Goal: Book appointment/travel/reservation

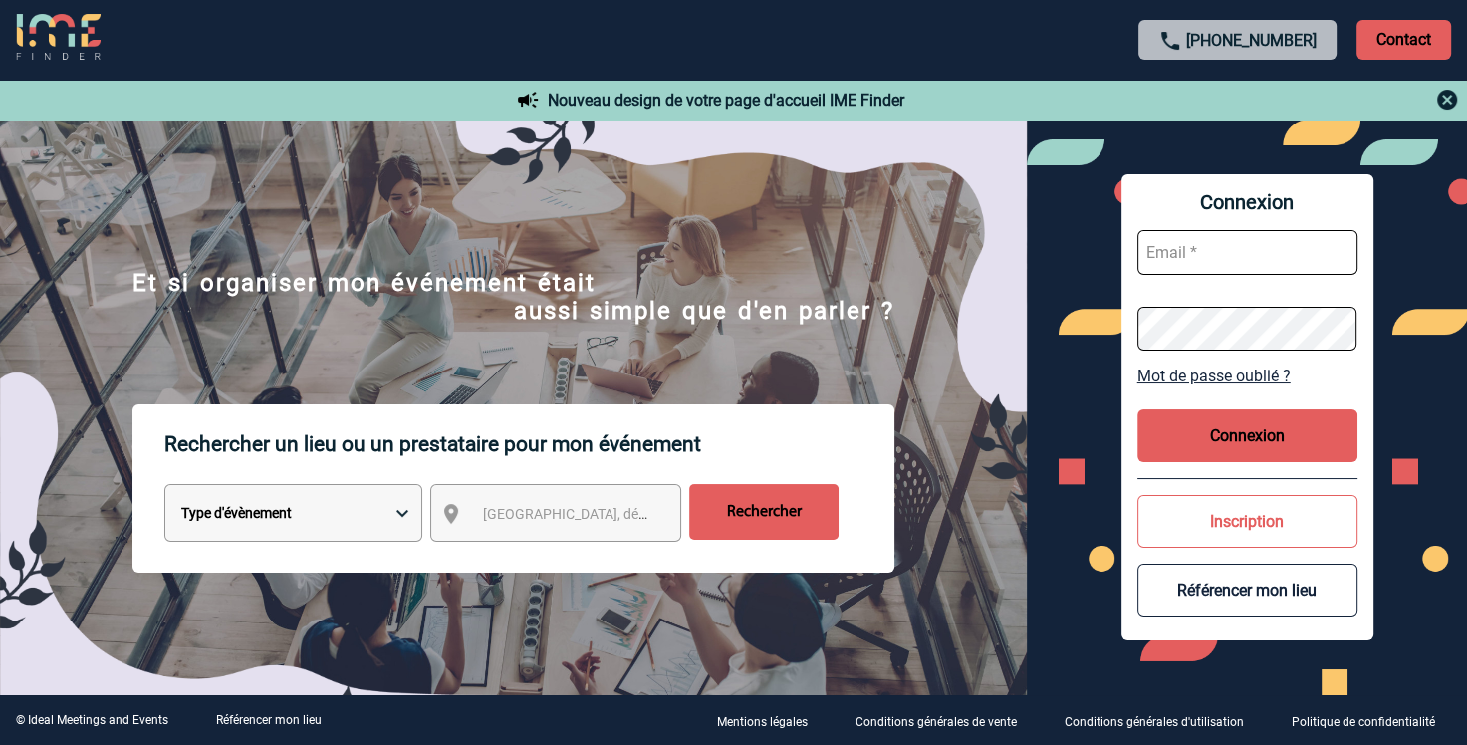
click at [1446, 102] on img at bounding box center [1447, 100] width 24 height 24
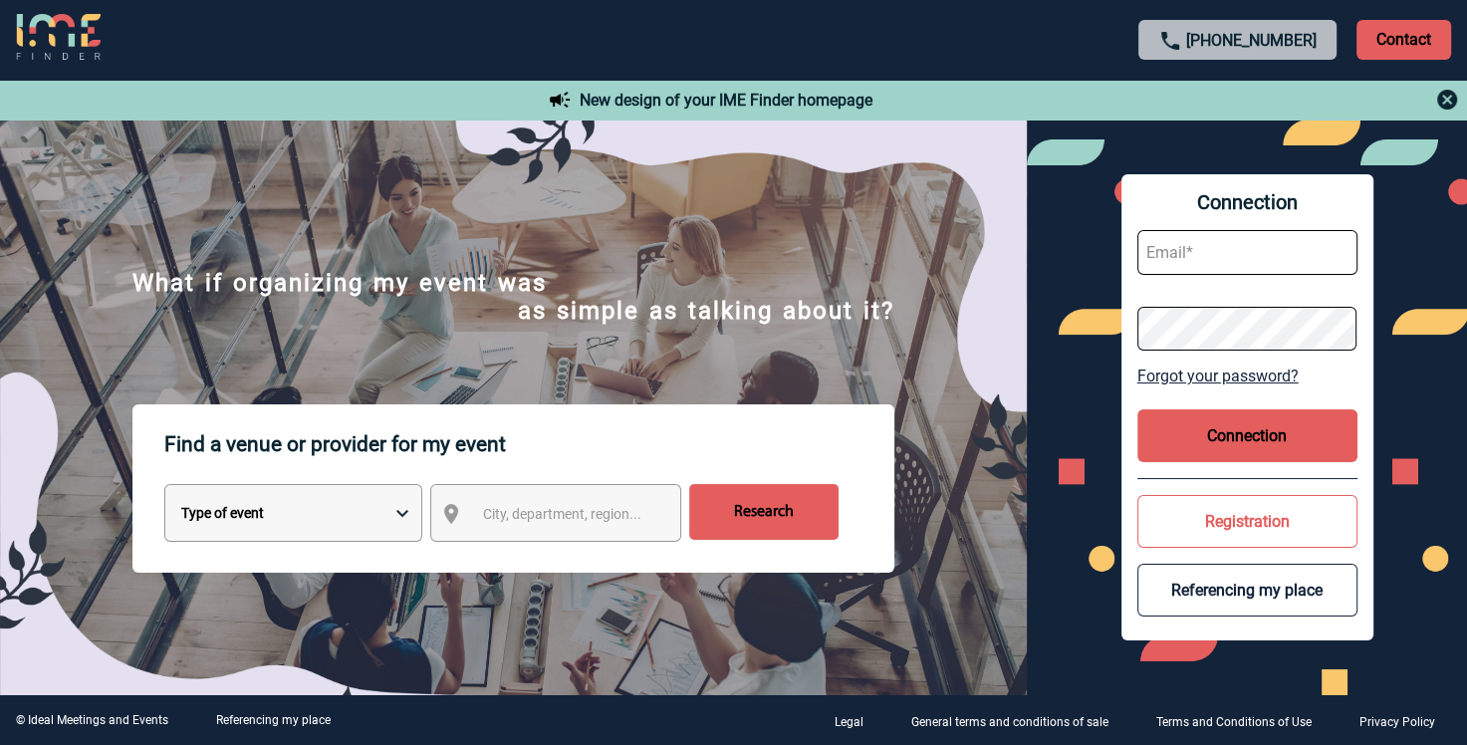
click at [405, 526] on select "Type of event Overnight seminar Meeting Group meals Team Building & Animation C…" at bounding box center [293, 513] width 258 height 58
select select "4"
click at [164, 488] on select "Type of event Overnight seminar Meeting Group meals Team Building & Animation C…" at bounding box center [293, 513] width 258 height 58
click at [552, 528] on span "City, department, region..." at bounding box center [574, 514] width 198 height 28
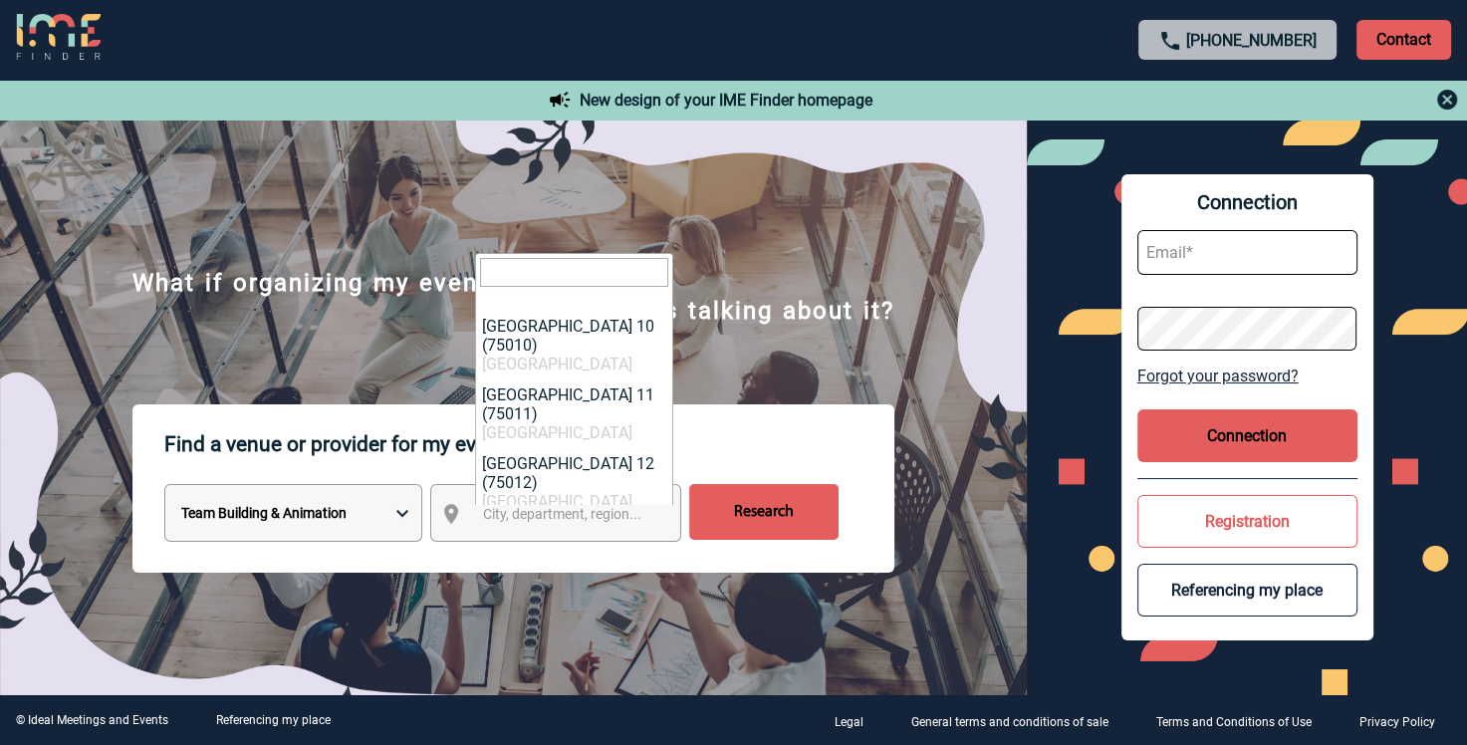
scroll to position [709, 0]
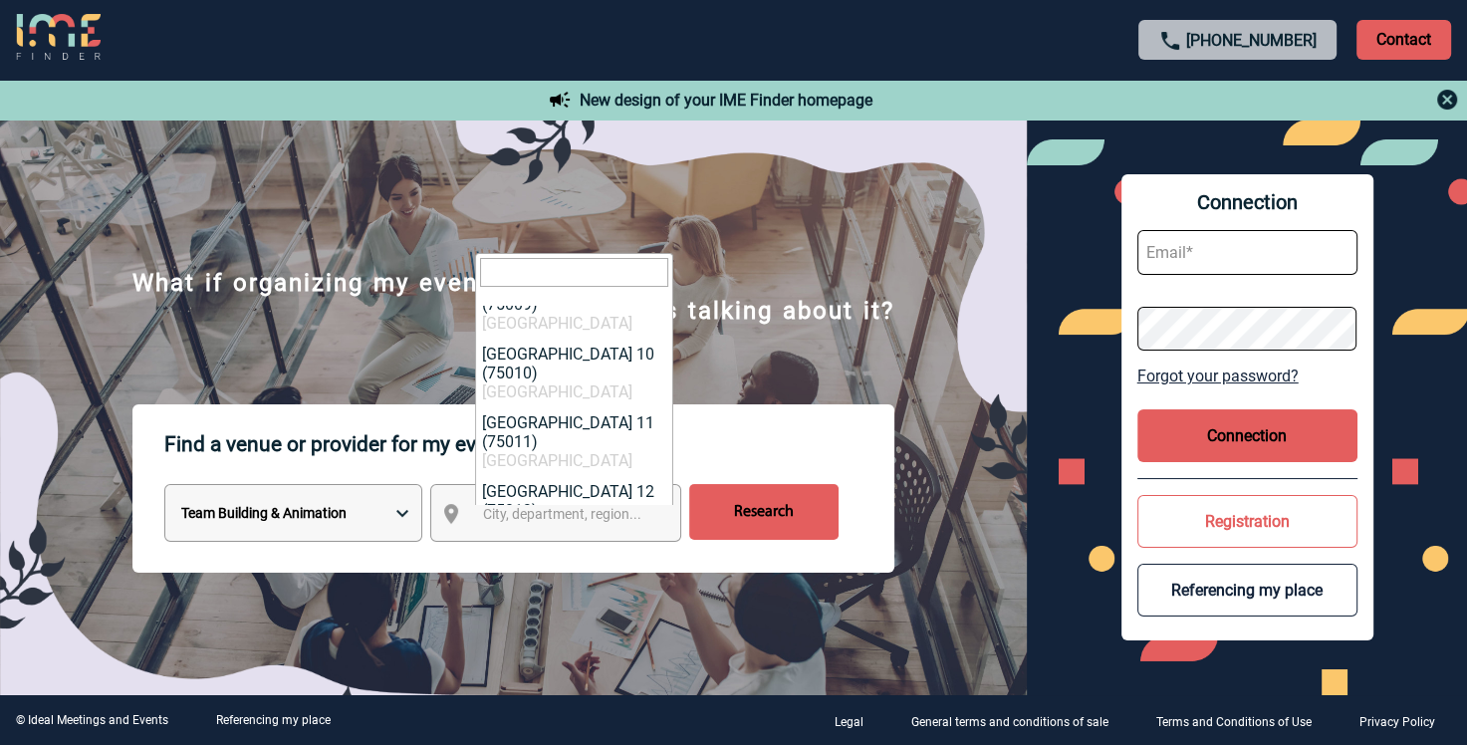
select select "261"
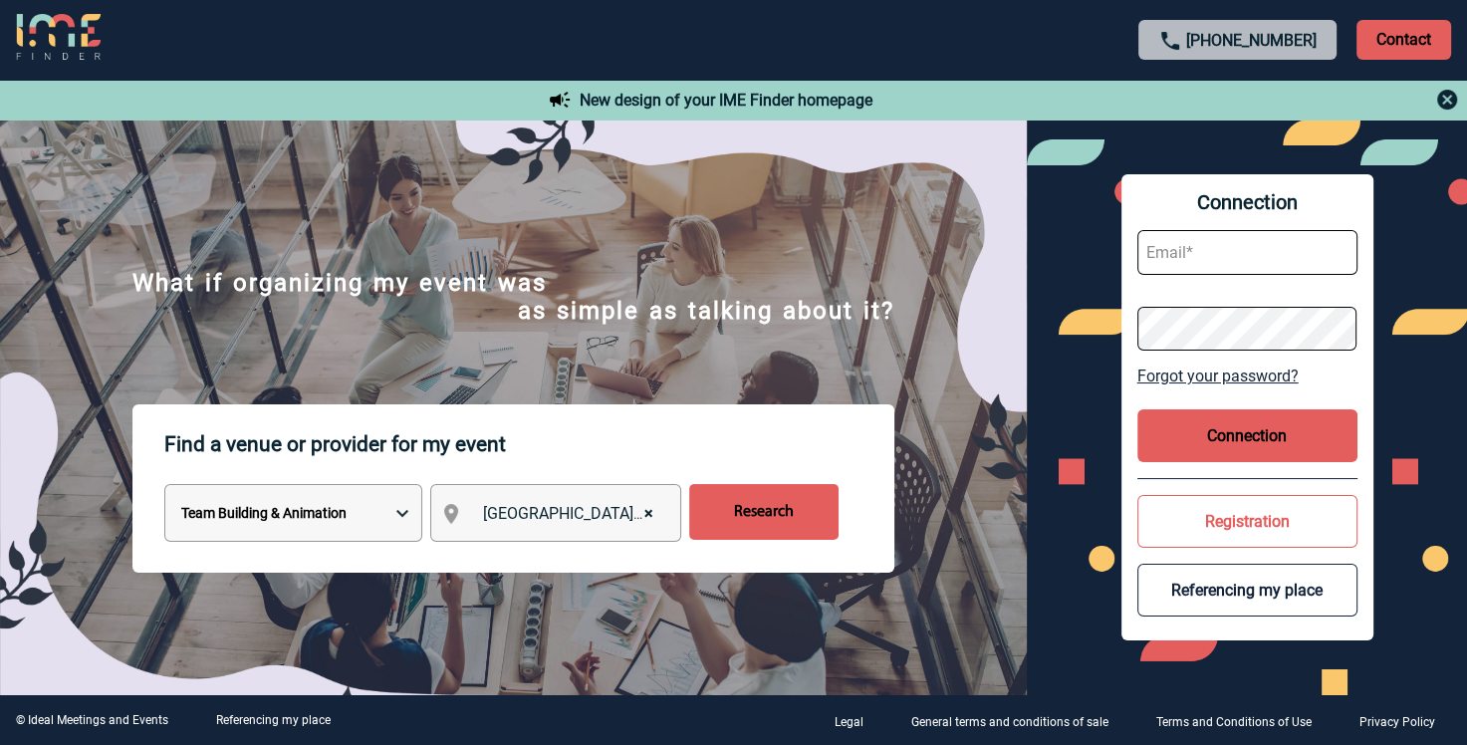
select select
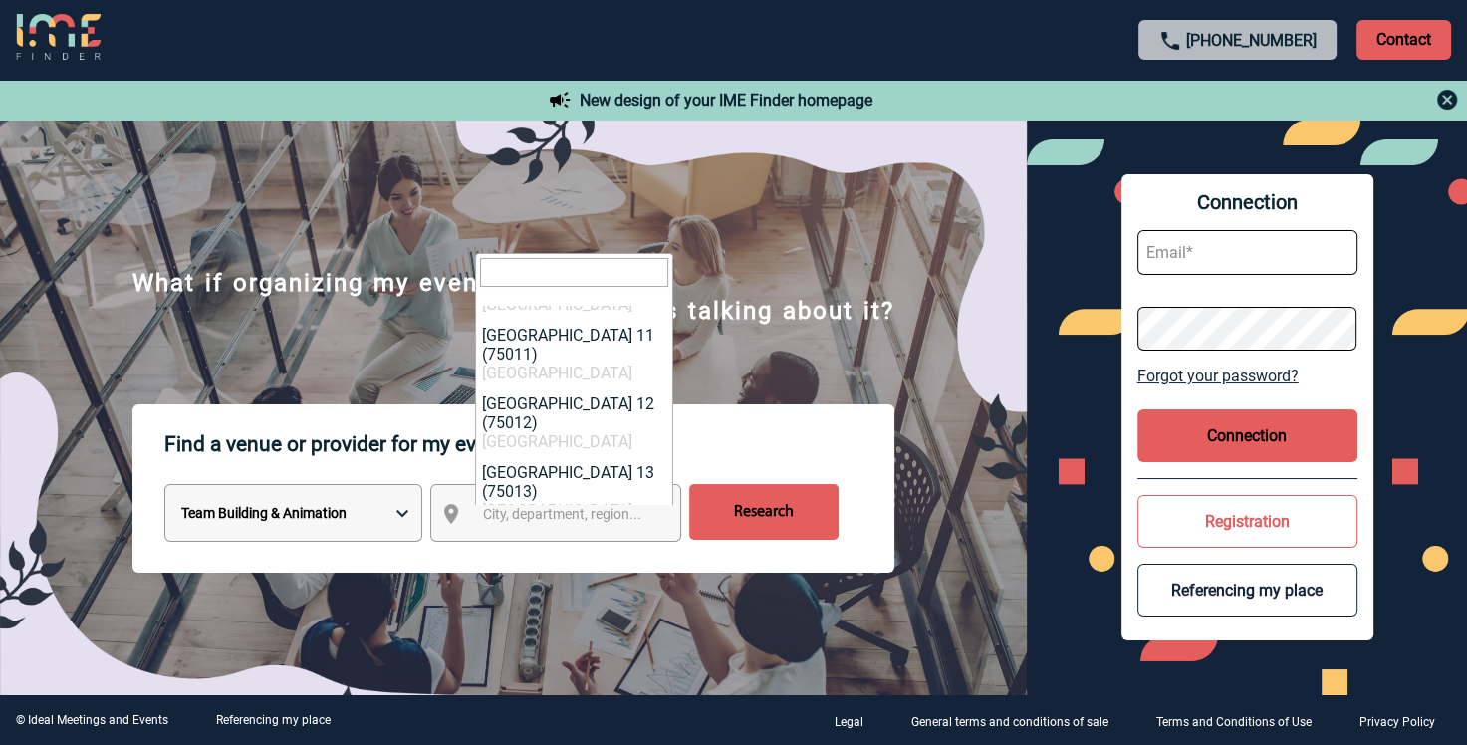
scroll to position [809, 0]
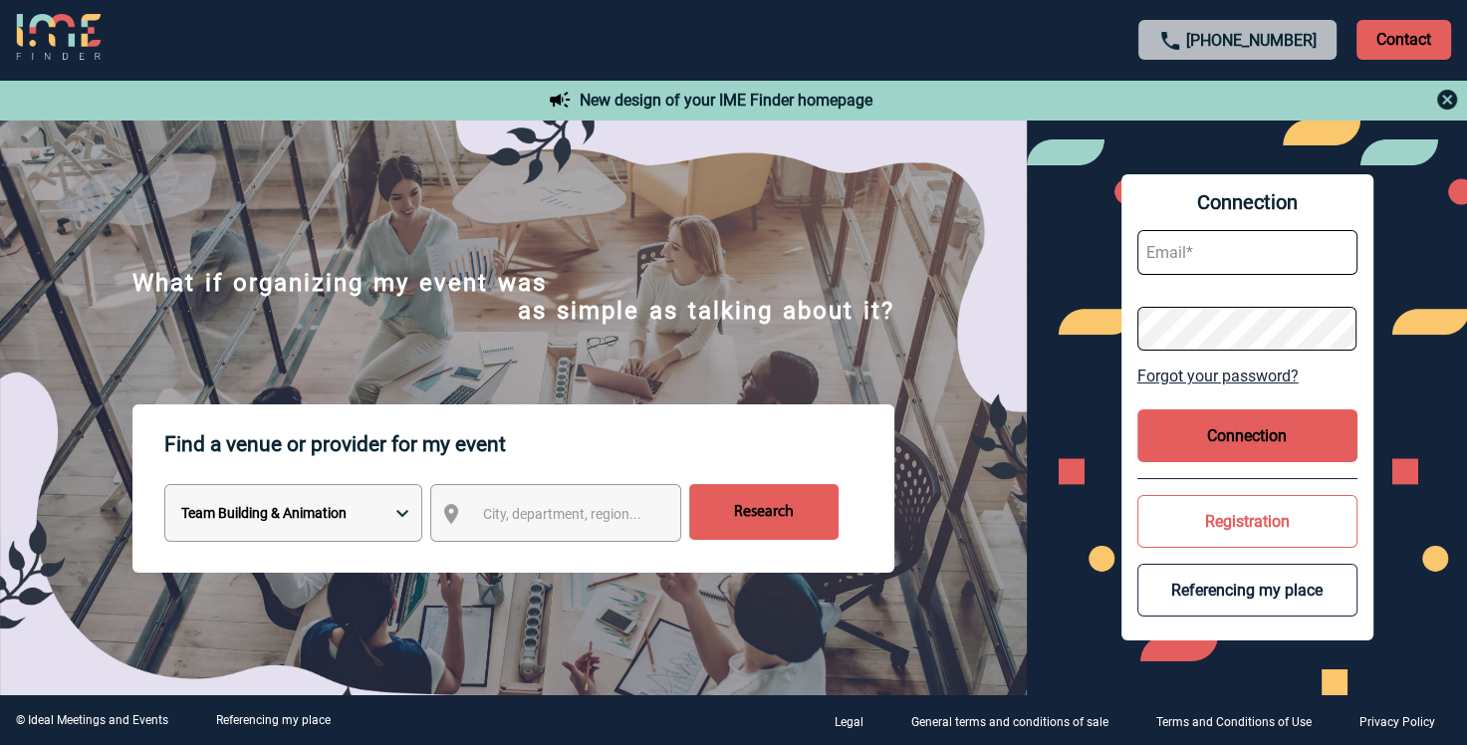
click at [833, 372] on img at bounding box center [513, 460] width 1027 height 583
click at [770, 524] on input "Rechercher" at bounding box center [763, 512] width 149 height 56
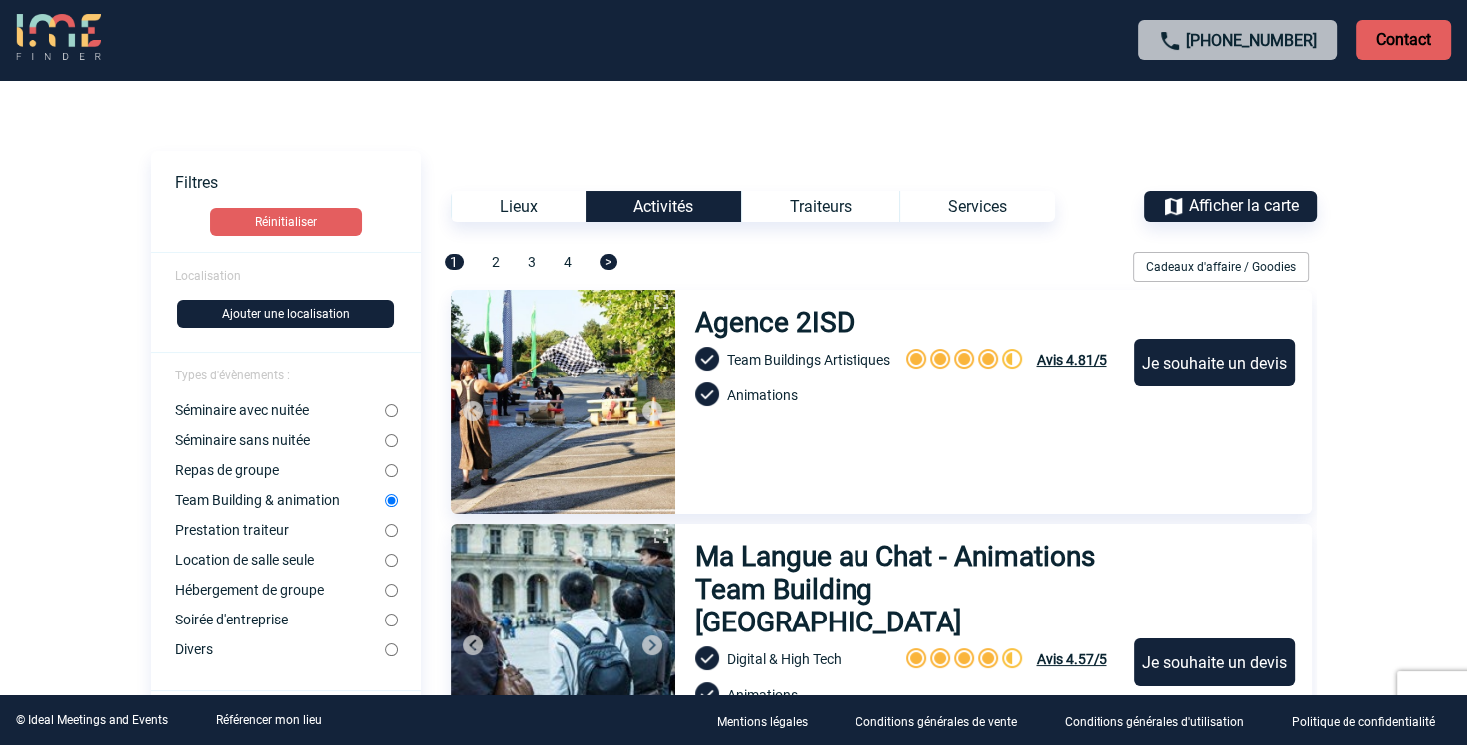
click at [1236, 367] on div "Je souhaite un devis" at bounding box center [1215, 363] width 160 height 48
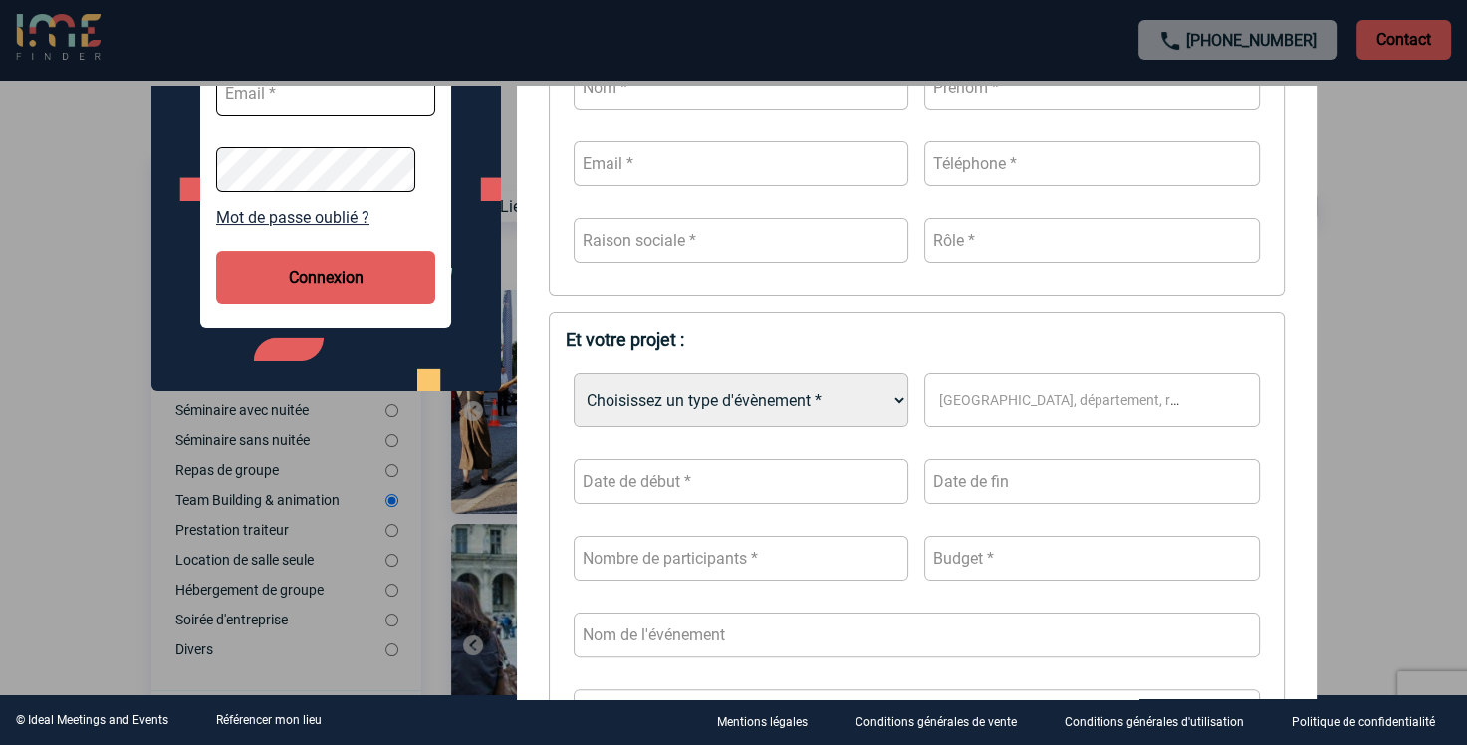
scroll to position [498, 0]
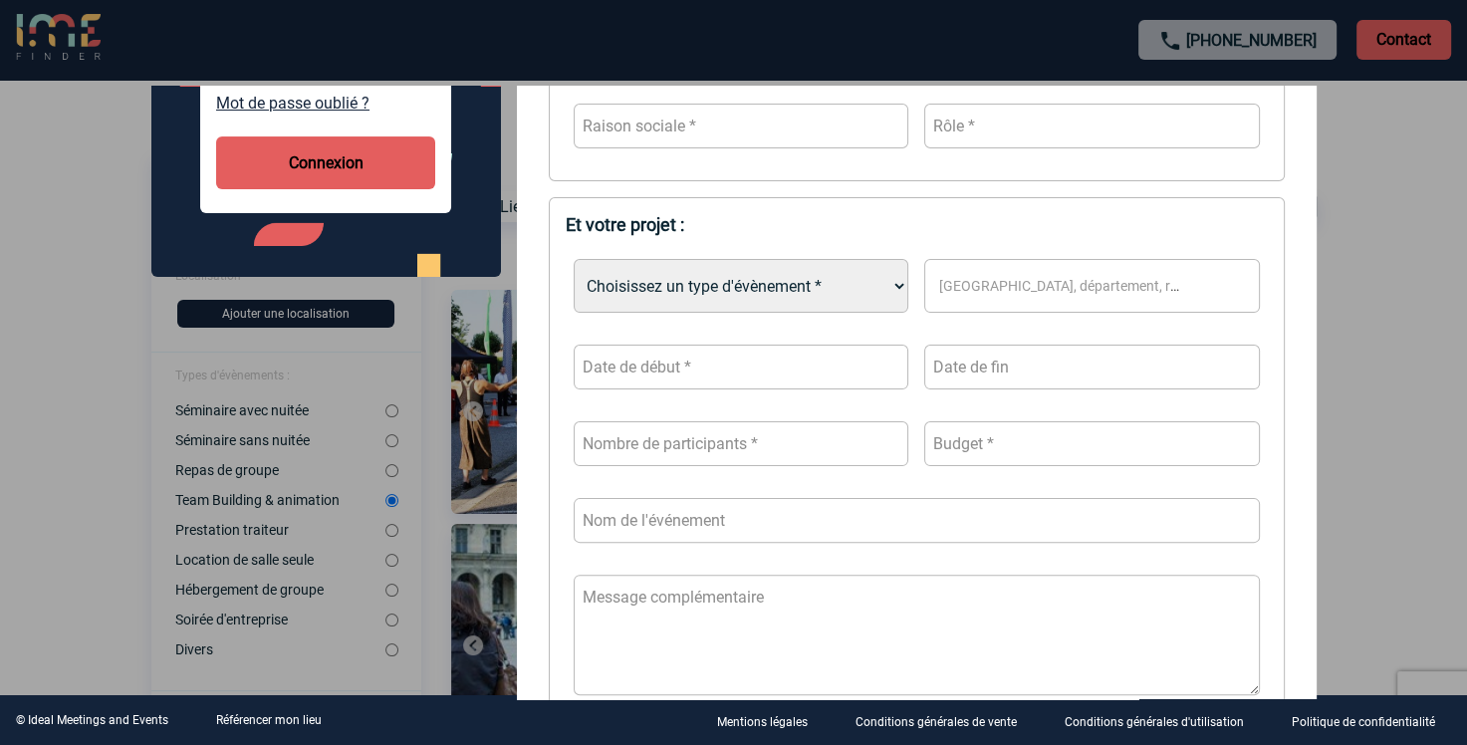
click at [1389, 376] on div at bounding box center [733, 372] width 1467 height 745
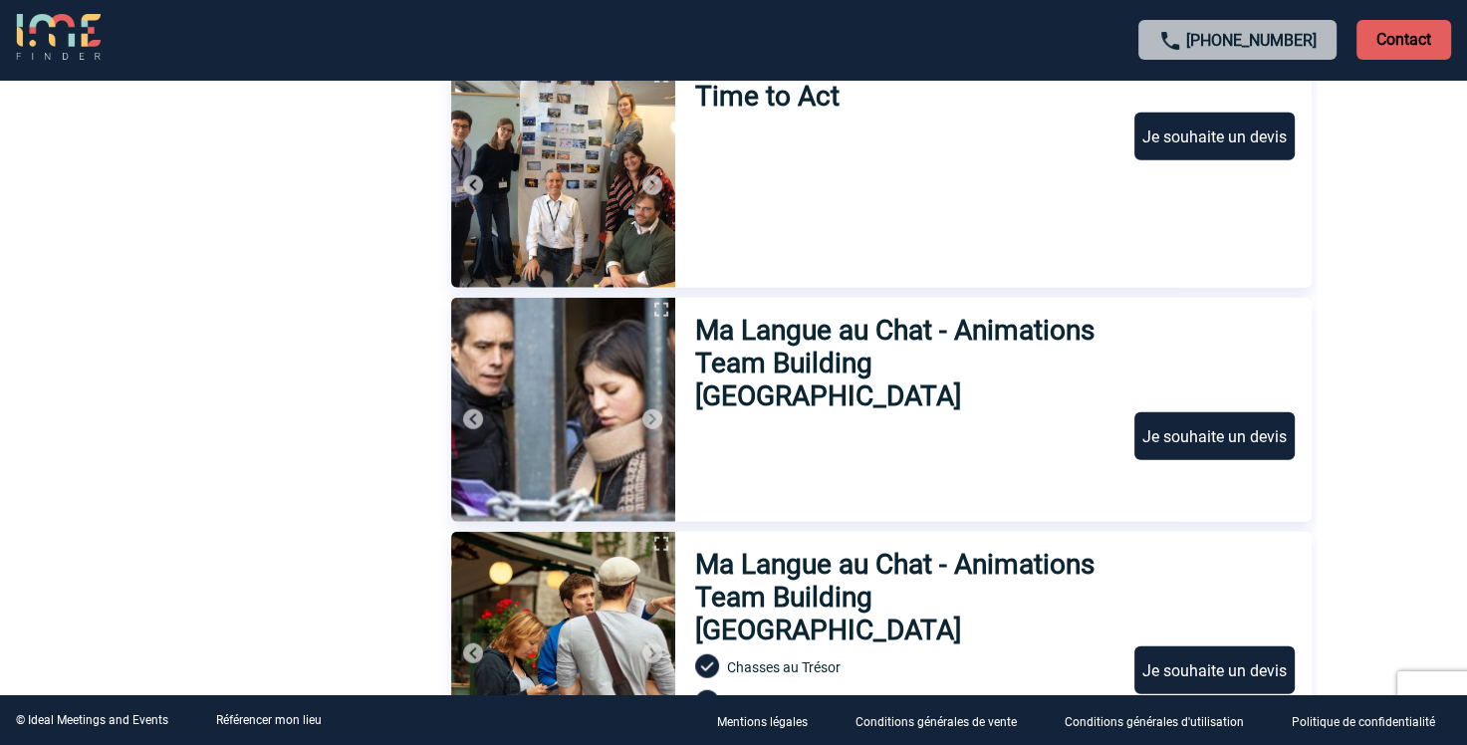
scroll to position [4682, 0]
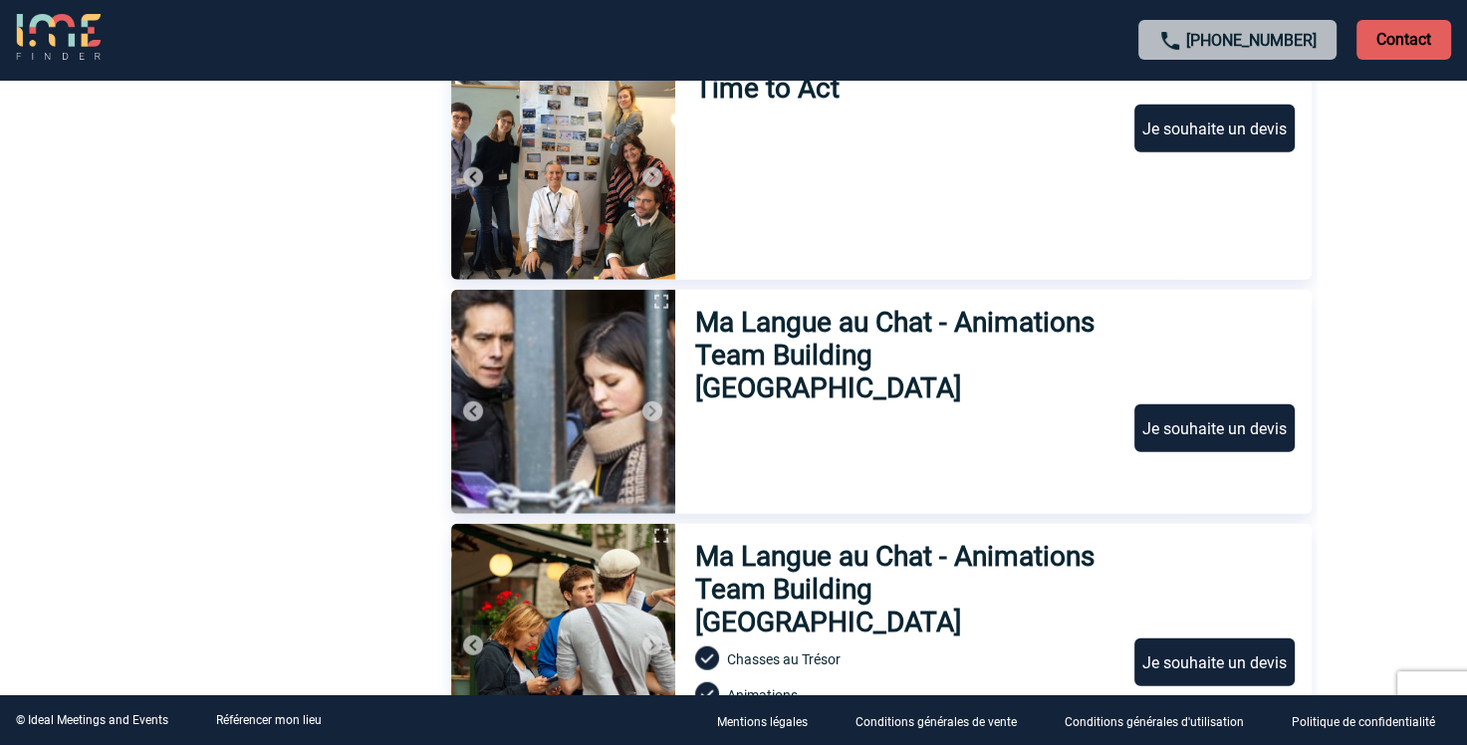
click at [789, 341] on h3 "Ma Langue au Chat - Animations Team Building [GEOGRAPHIC_DATA]" at bounding box center [905, 355] width 421 height 99
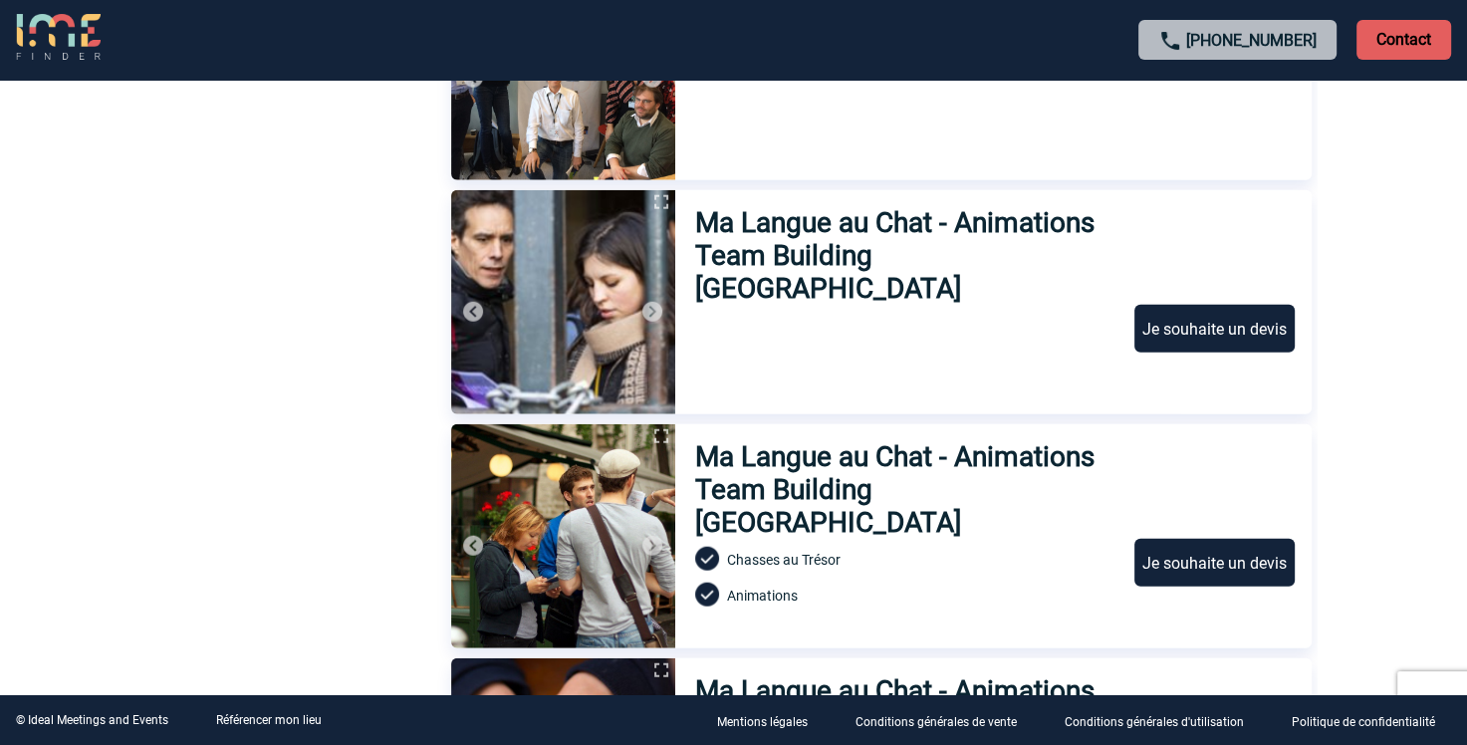
click at [904, 220] on h3 "Ma Langue au Chat - Animations Team Building [GEOGRAPHIC_DATA]" at bounding box center [905, 255] width 421 height 99
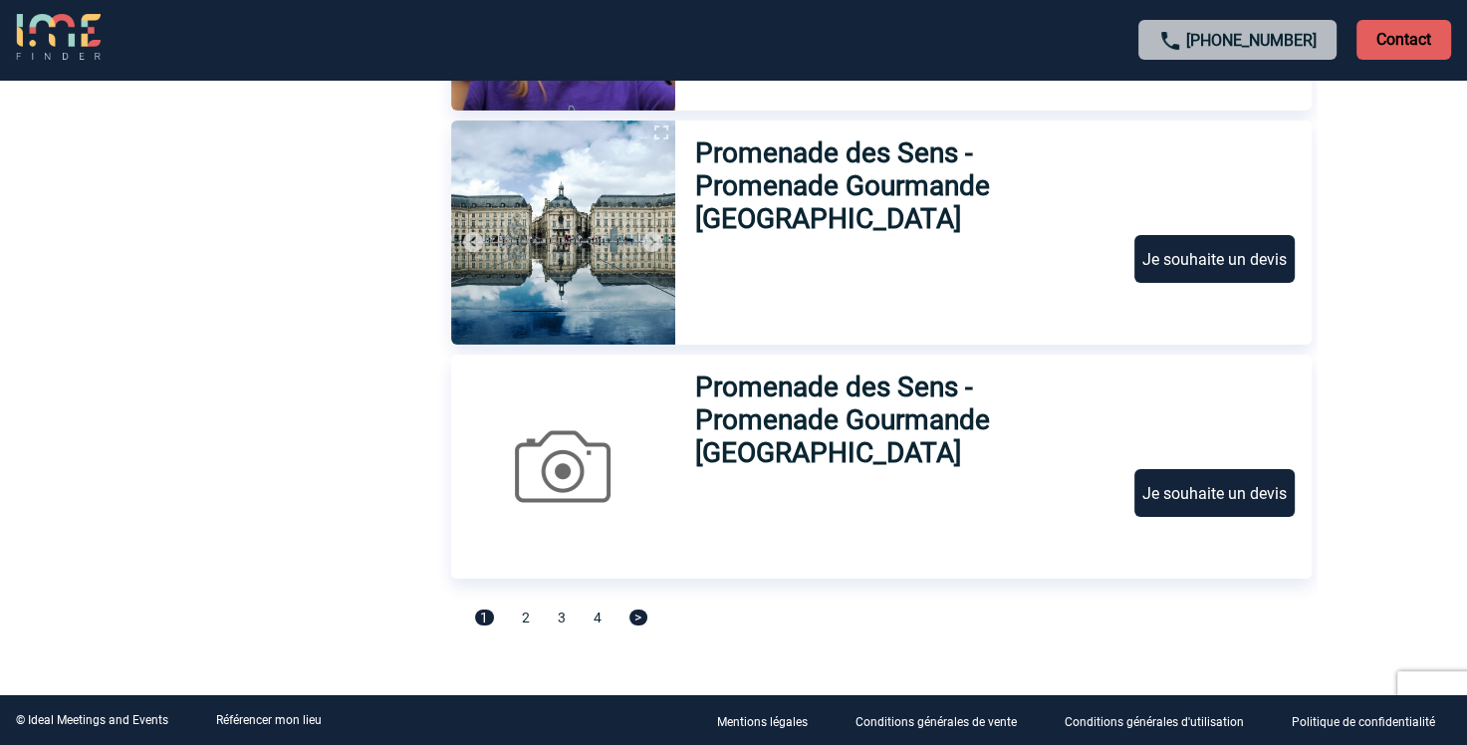
scroll to position [6725, 0]
click at [523, 616] on span "2" at bounding box center [526, 618] width 8 height 16
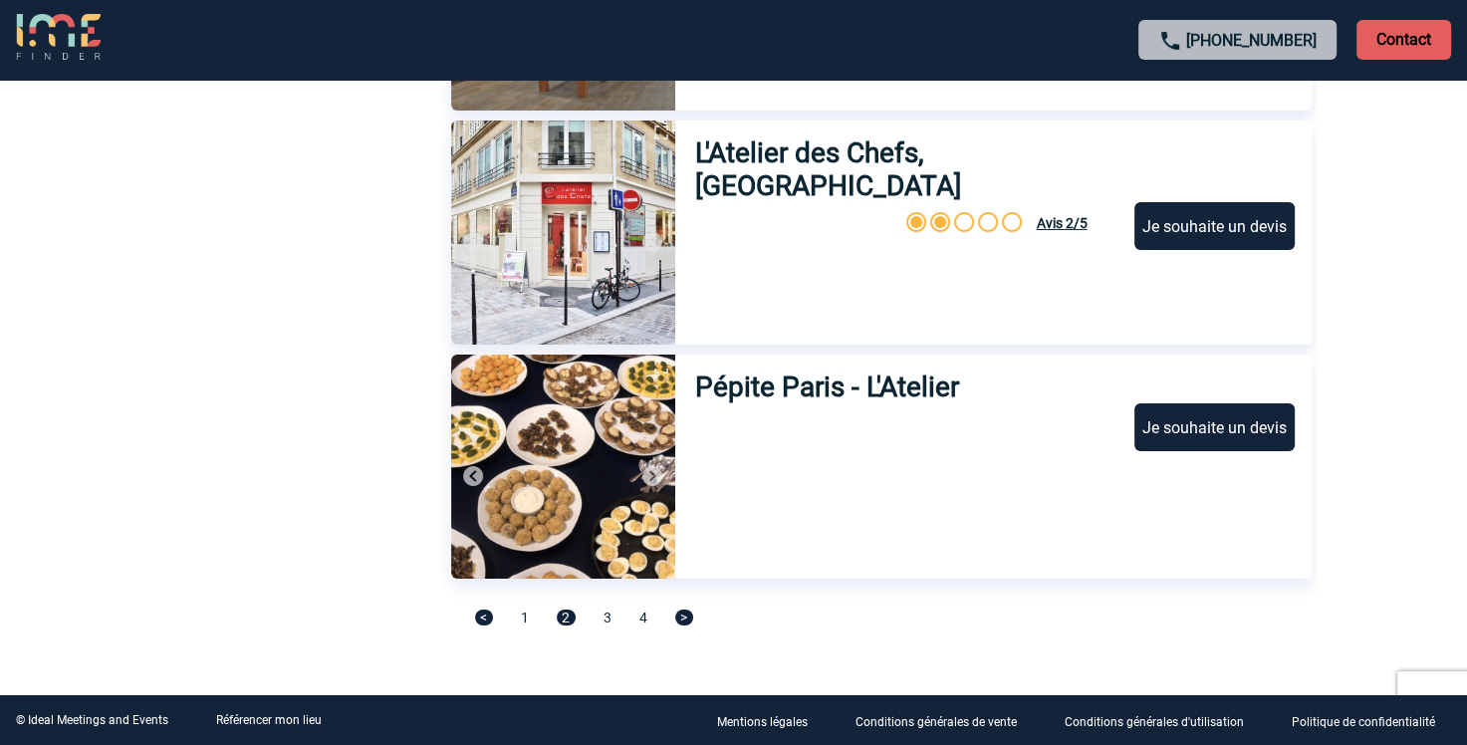
click at [778, 385] on h3 "Pépite Paris - L'Atelier" at bounding box center [828, 387] width 267 height 33
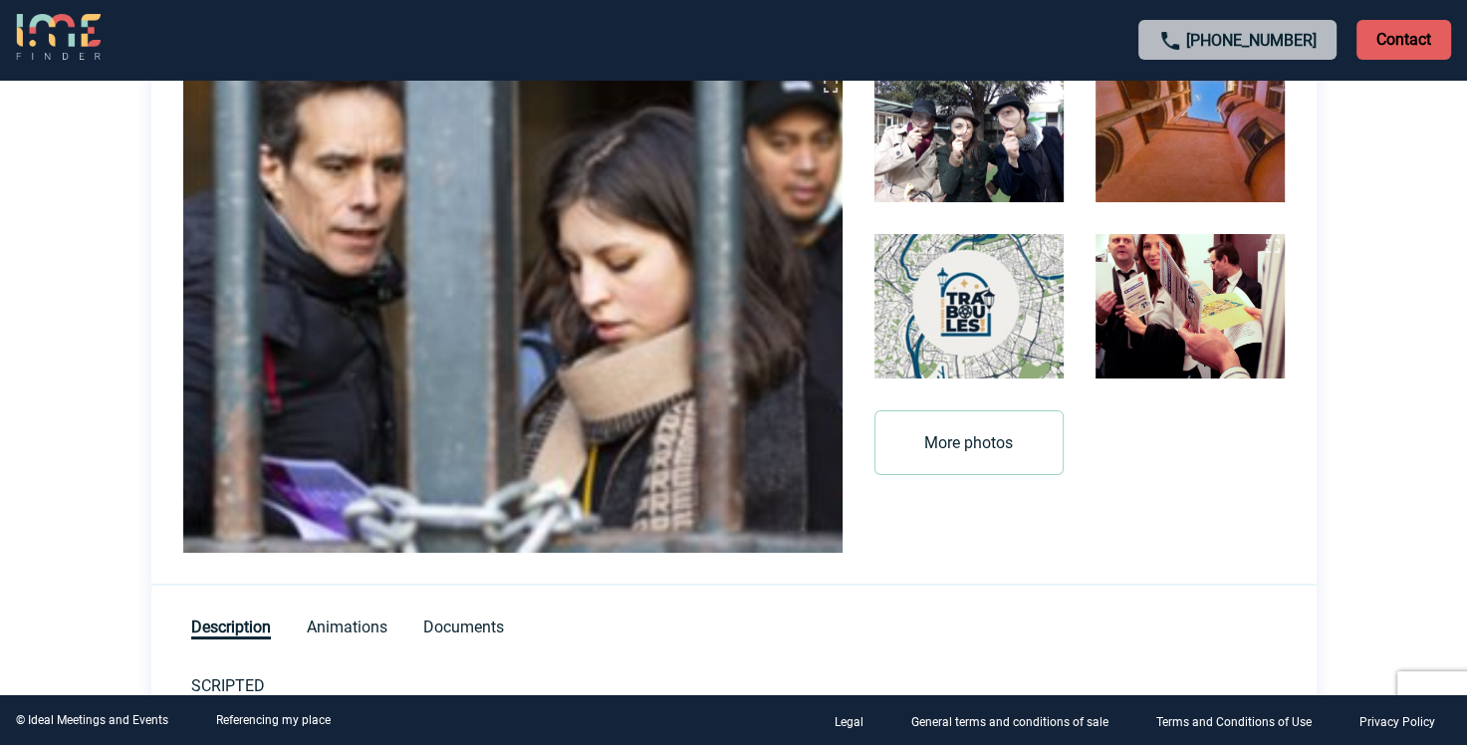
scroll to position [398, 0]
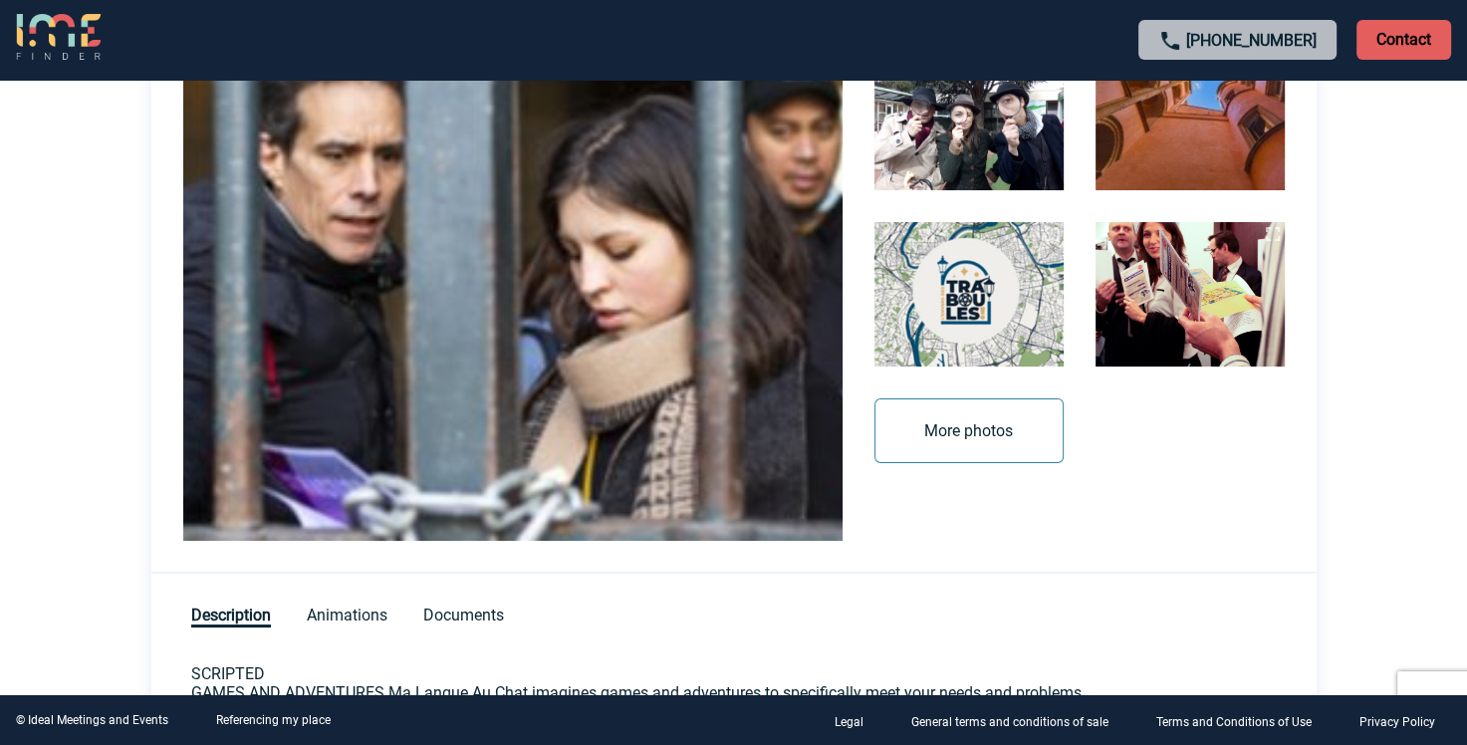
click at [1016, 416] on button "More photos" at bounding box center [969, 430] width 189 height 65
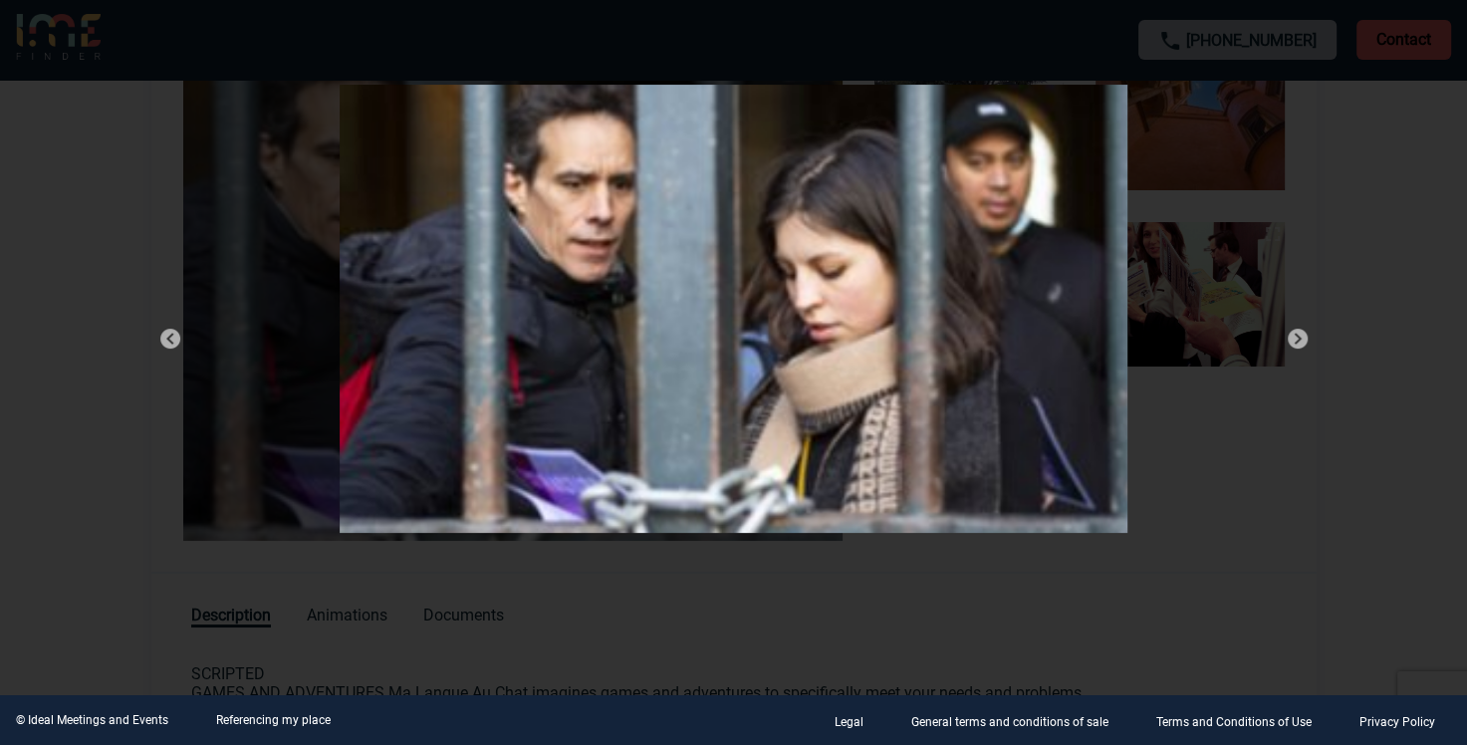
click at [1296, 342] on img at bounding box center [1298, 339] width 24 height 24
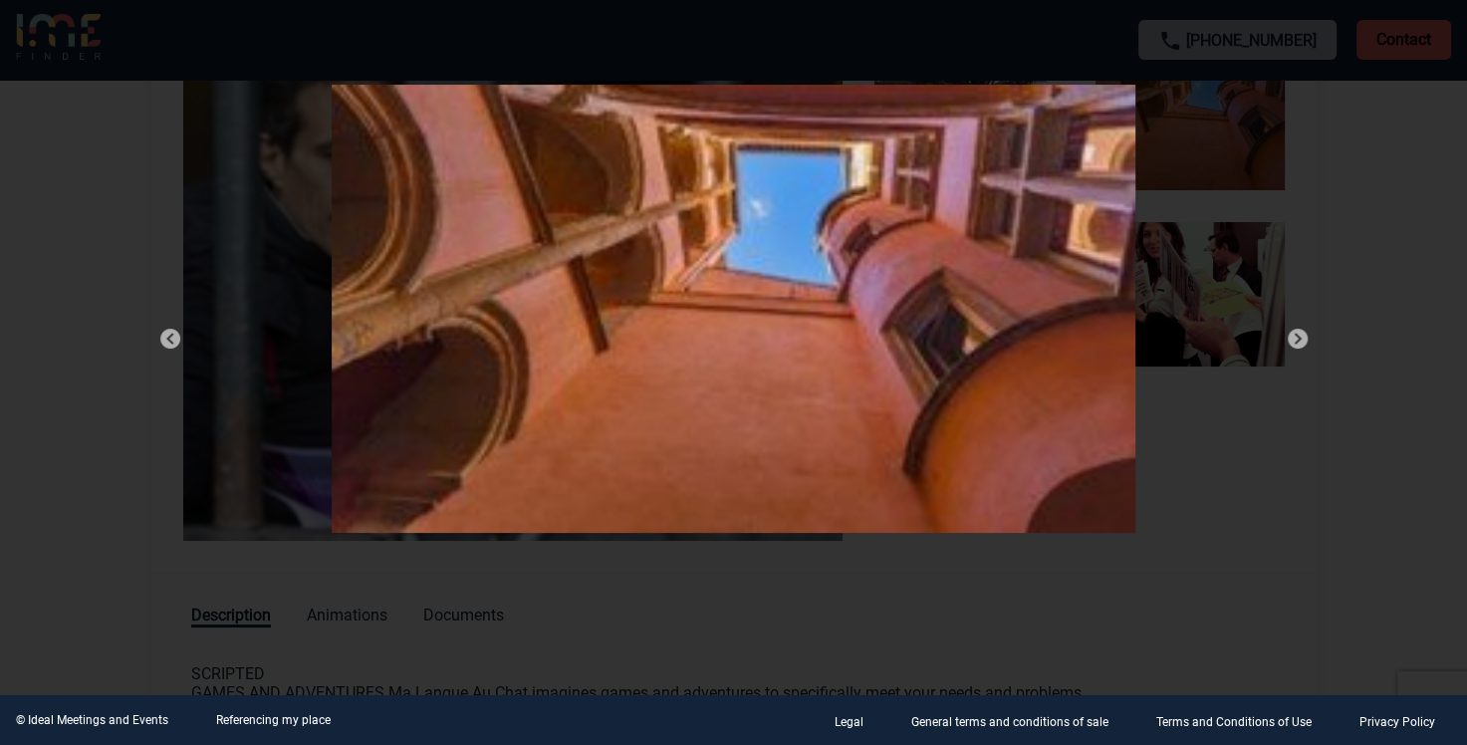
click at [1296, 342] on img at bounding box center [1298, 339] width 24 height 24
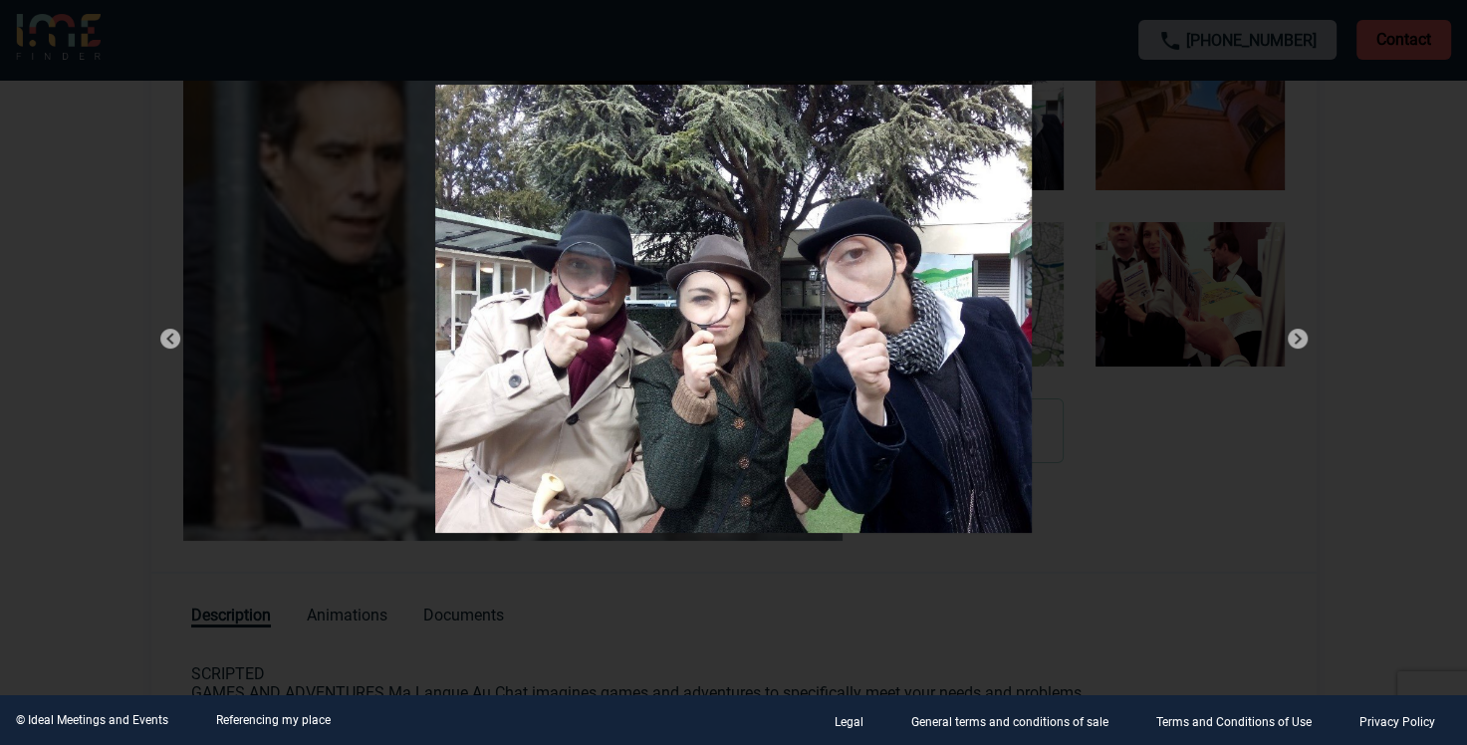
click at [1297, 342] on img at bounding box center [1298, 339] width 24 height 24
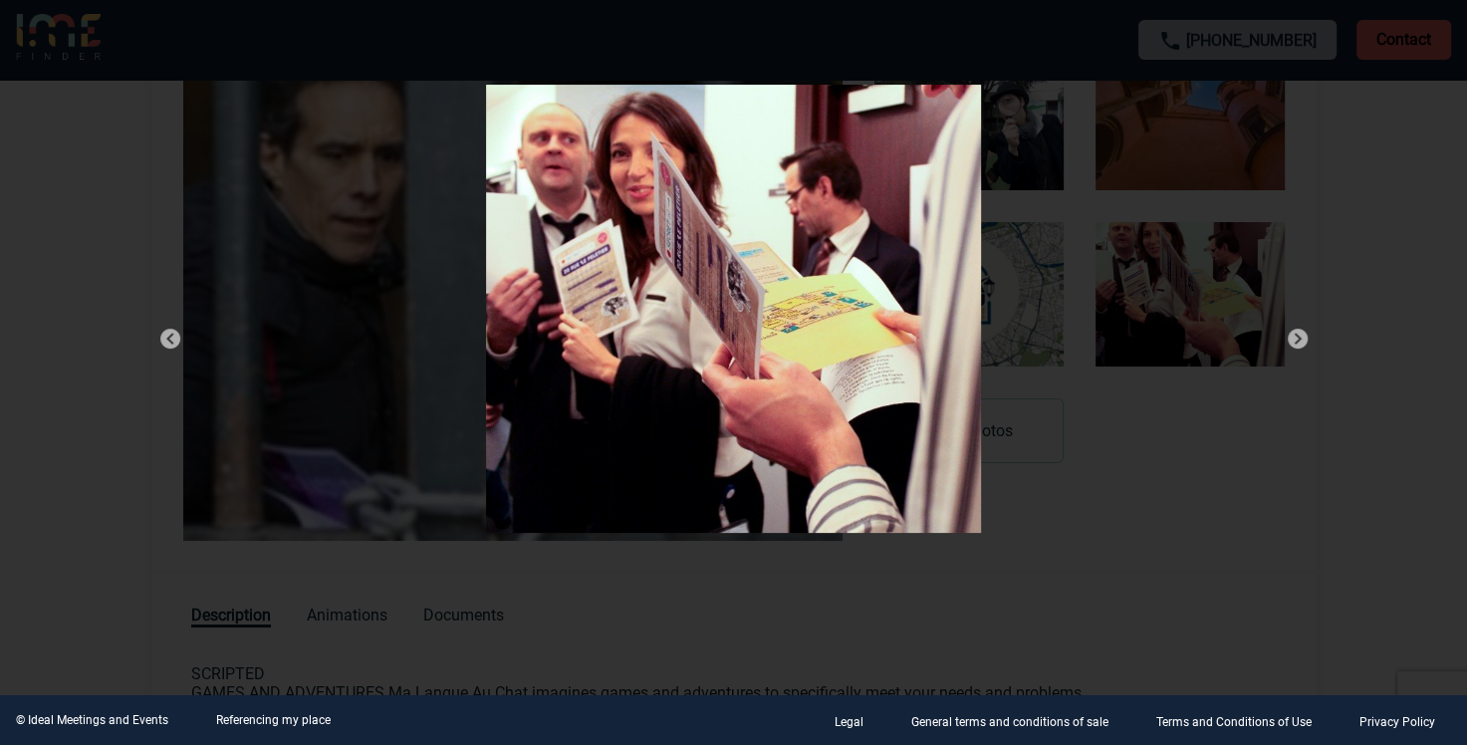
click at [1298, 342] on img at bounding box center [1298, 339] width 24 height 24
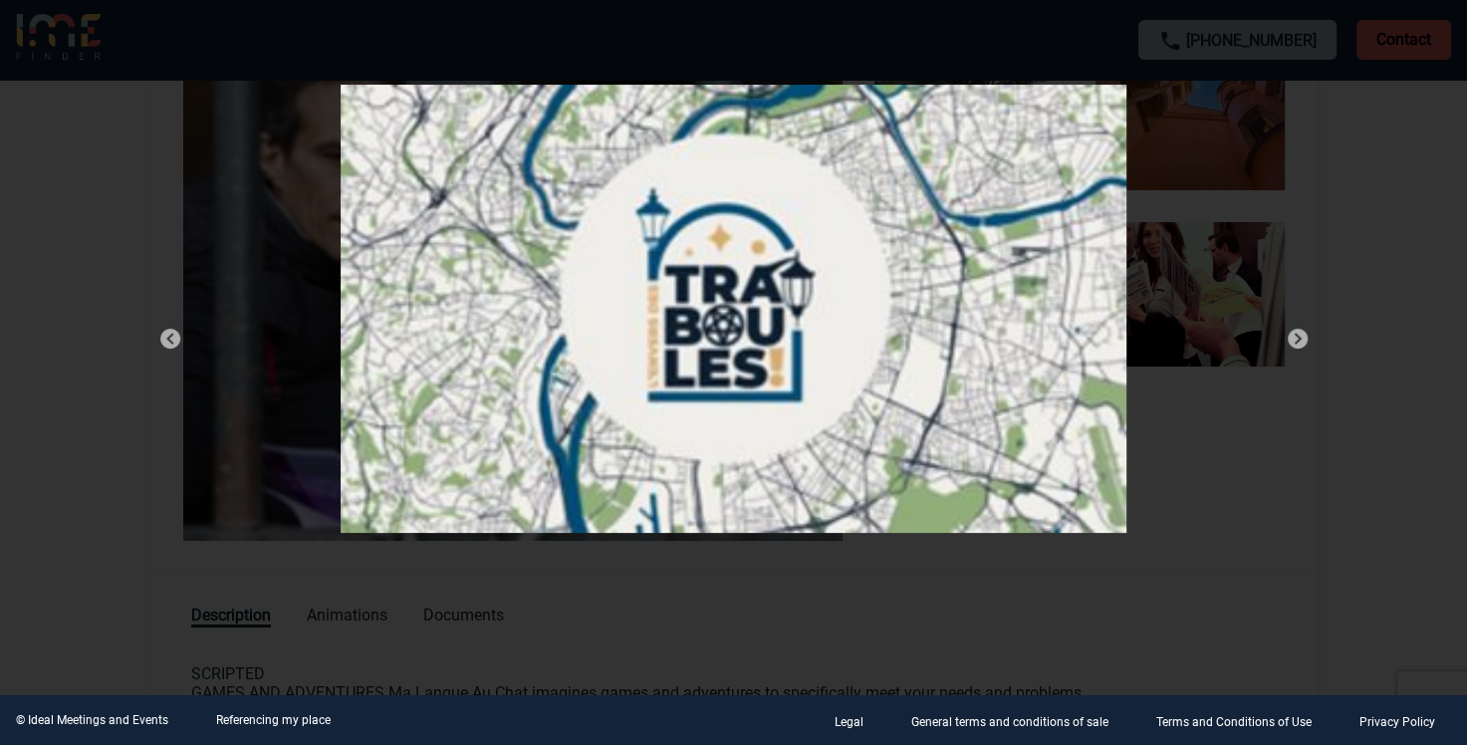
click at [1298, 342] on img at bounding box center [1298, 339] width 24 height 24
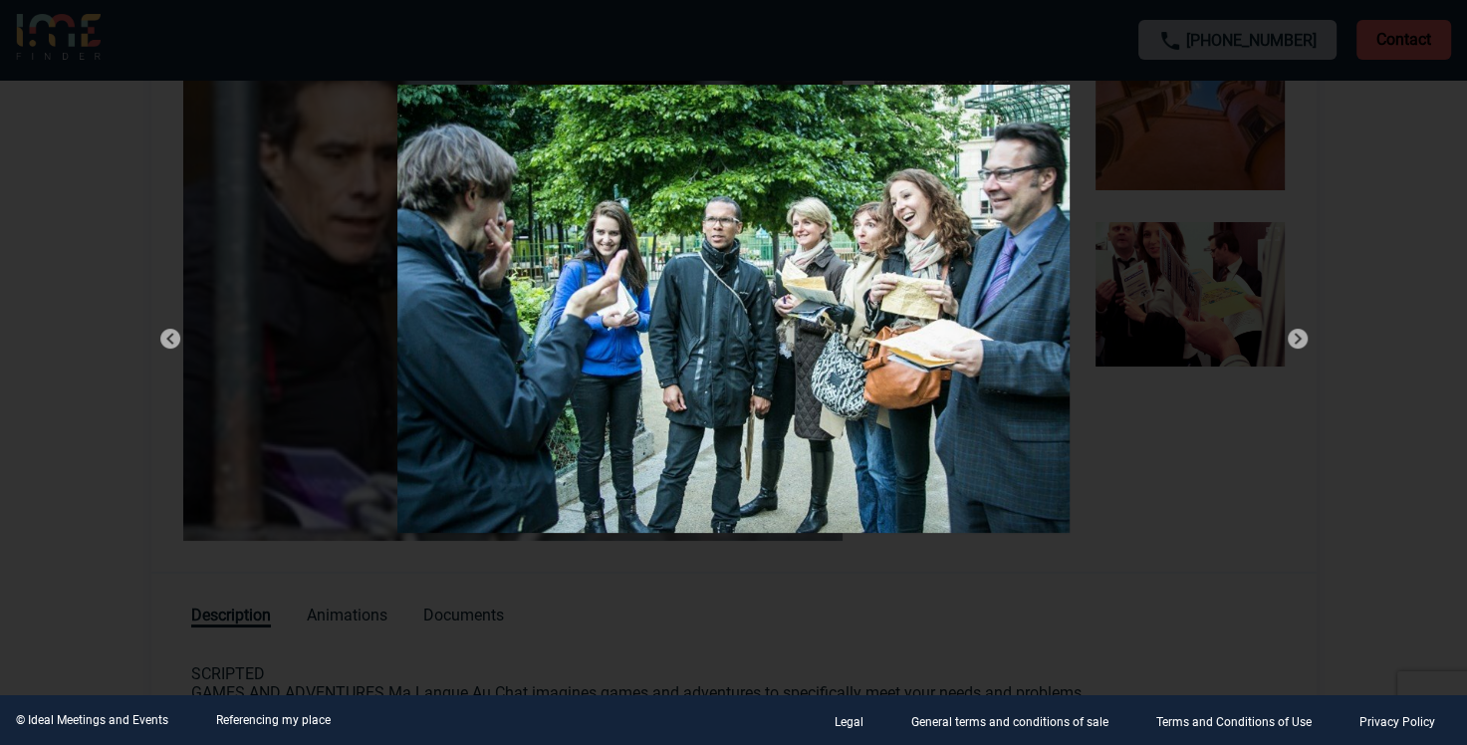
click at [1298, 342] on img at bounding box center [1298, 339] width 24 height 24
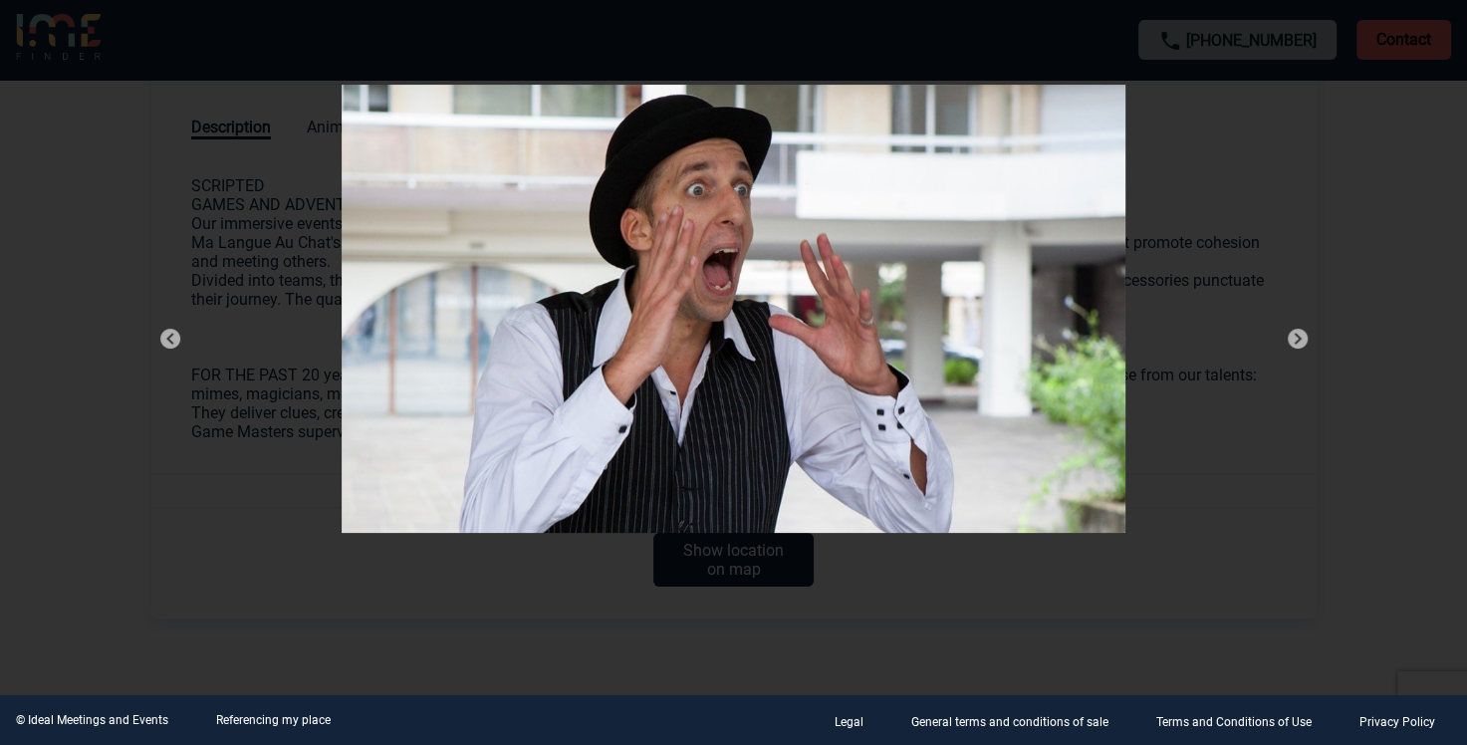
scroll to position [890, 0]
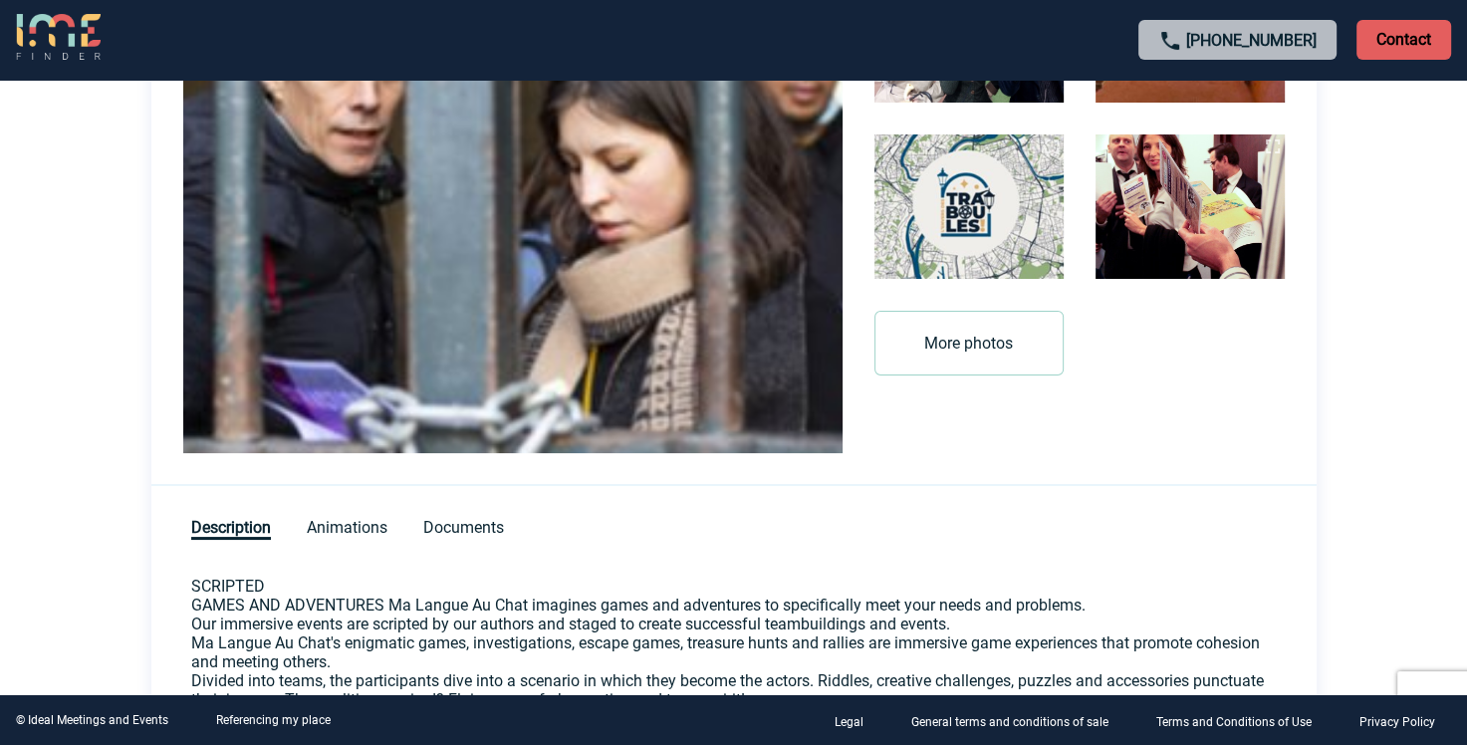
scroll to position [498, 0]
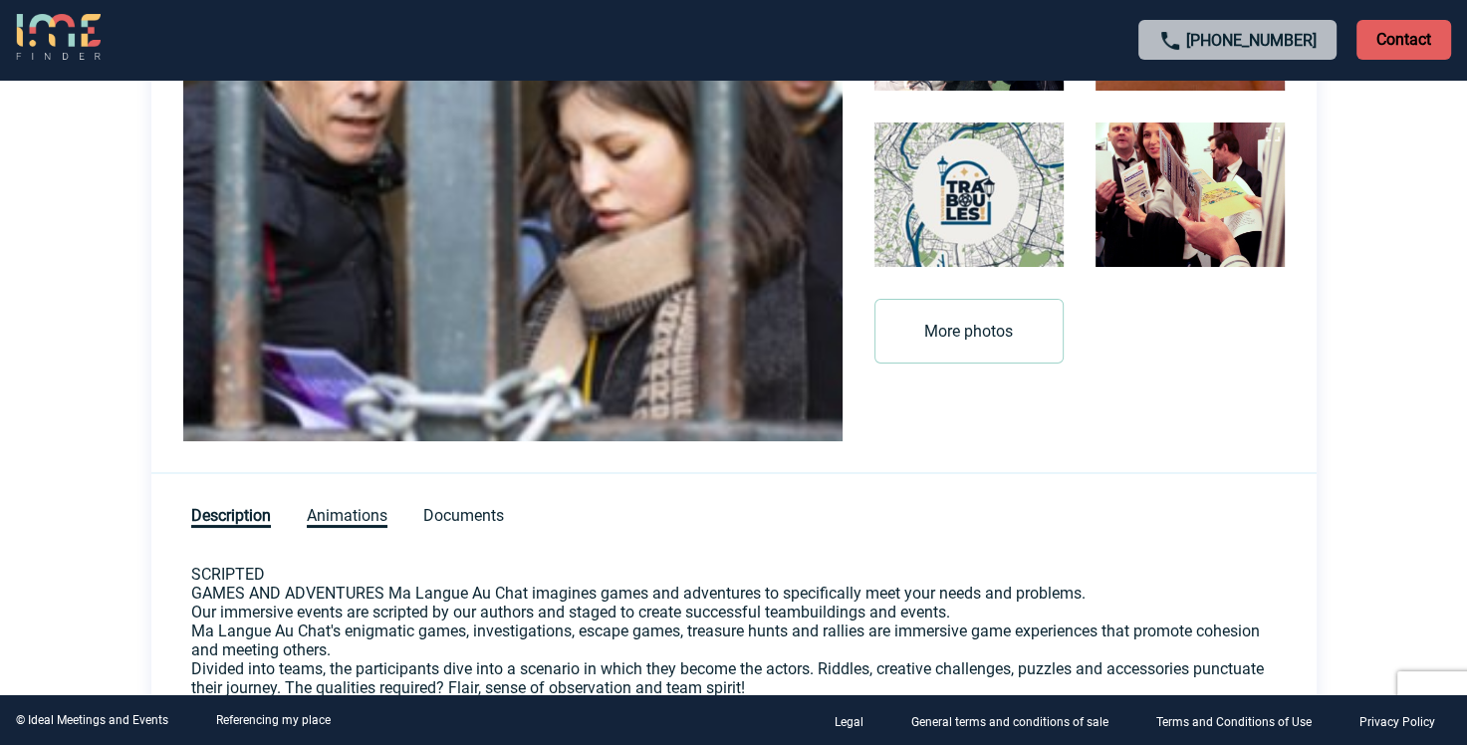
click at [366, 517] on span "Animations" at bounding box center [347, 517] width 81 height 22
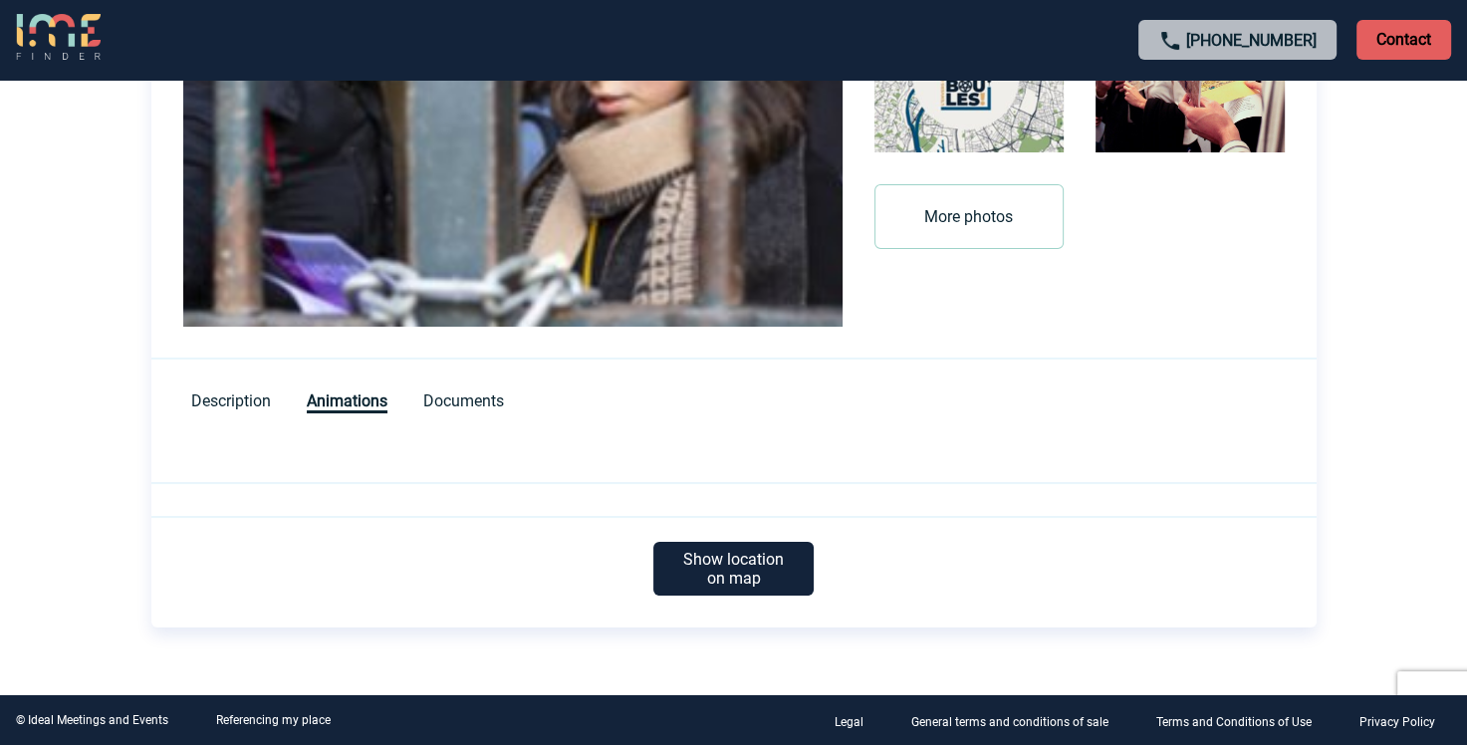
scroll to position [622, 0]
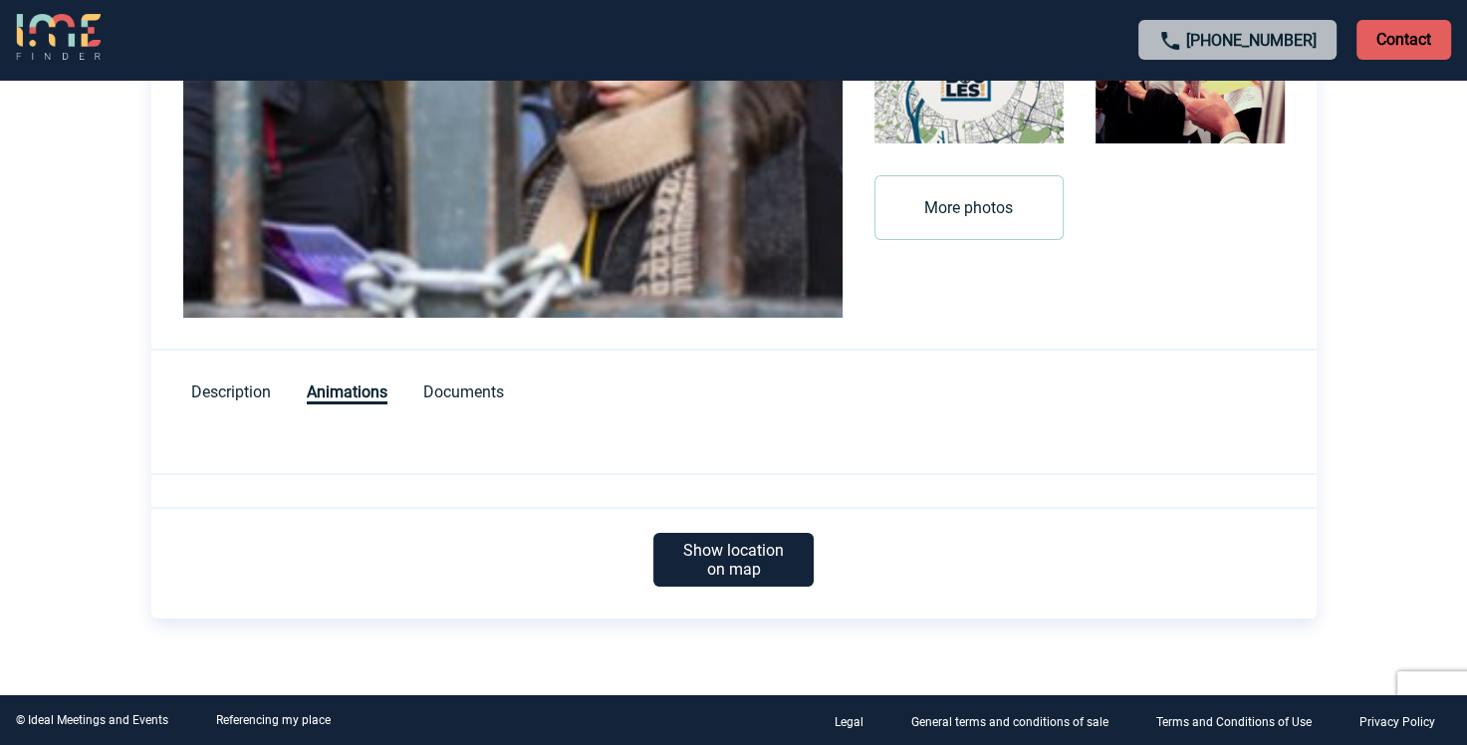
click at [744, 570] on p "Show location on map" at bounding box center [733, 560] width 160 height 54
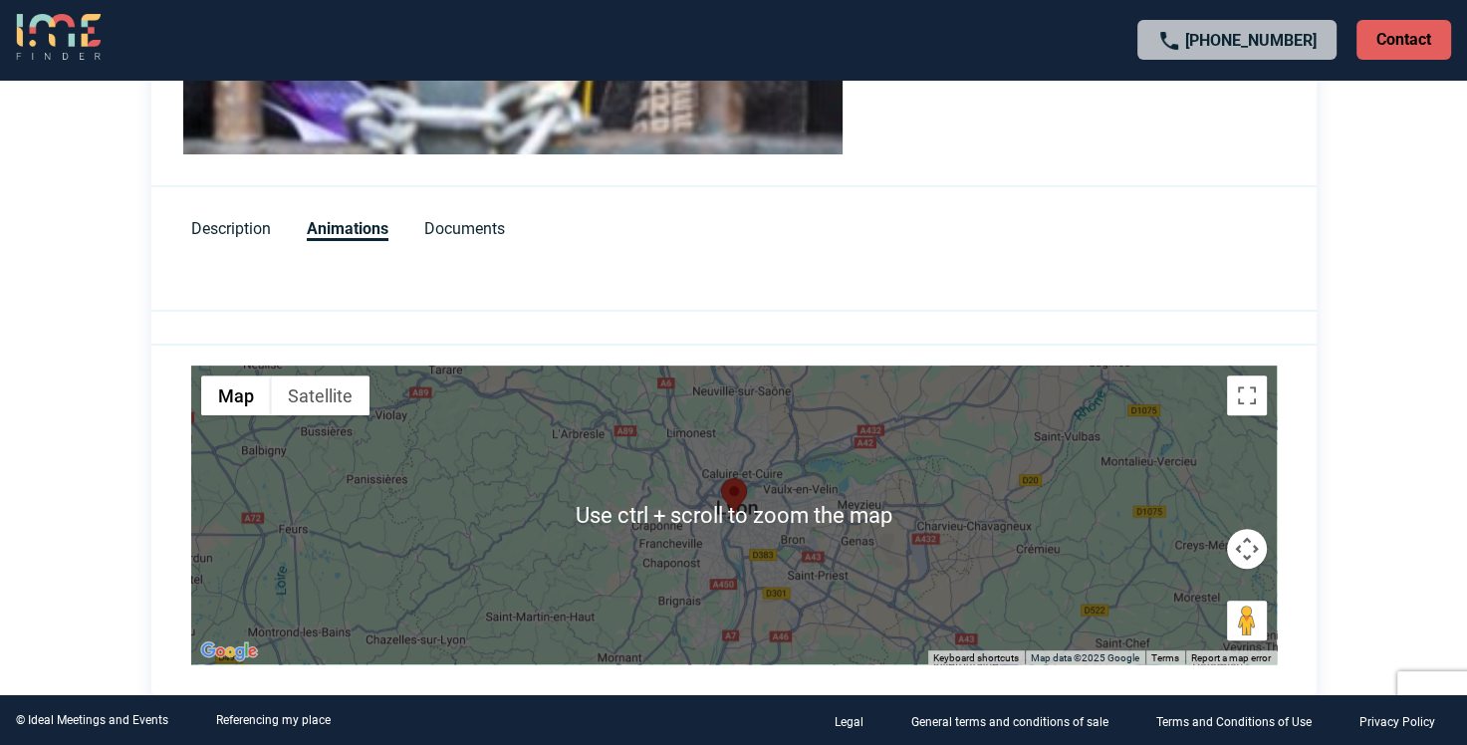
scroll to position [763, 0]
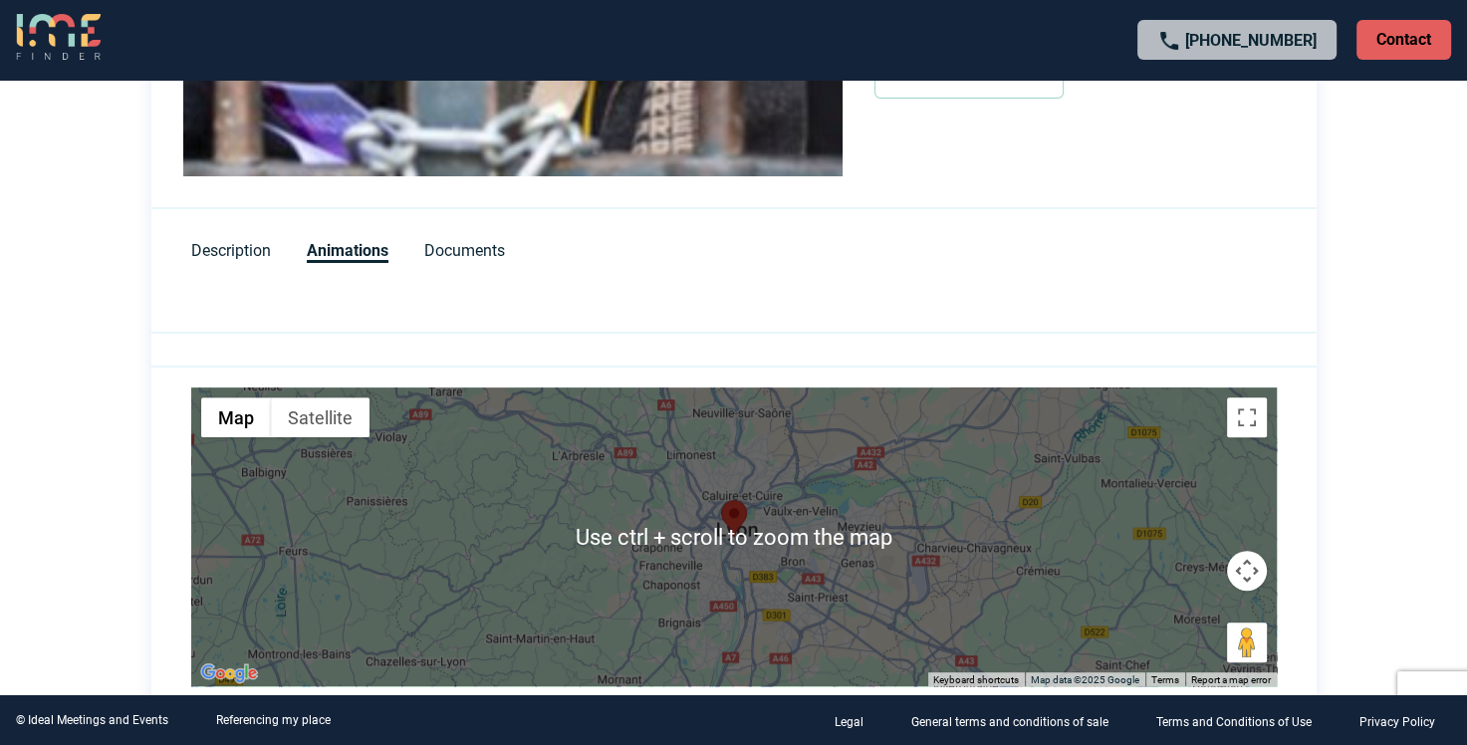
click at [721, 532] on img "Ma Langue au Chat - Animations Team Building Lyon" at bounding box center [734, 518] width 26 height 37
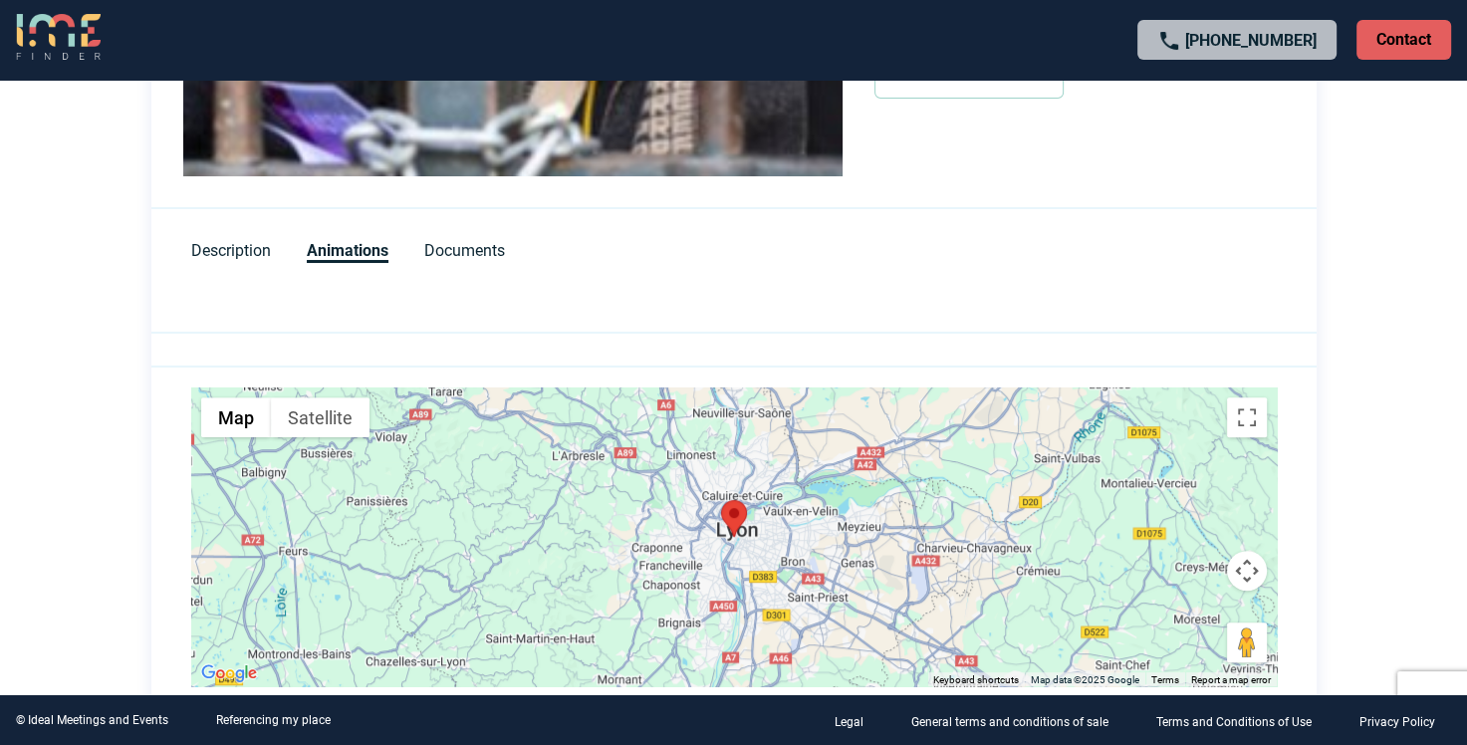
click at [740, 521] on img "Ma Langue au Chat - Animations Team Building Lyon" at bounding box center [734, 518] width 26 height 37
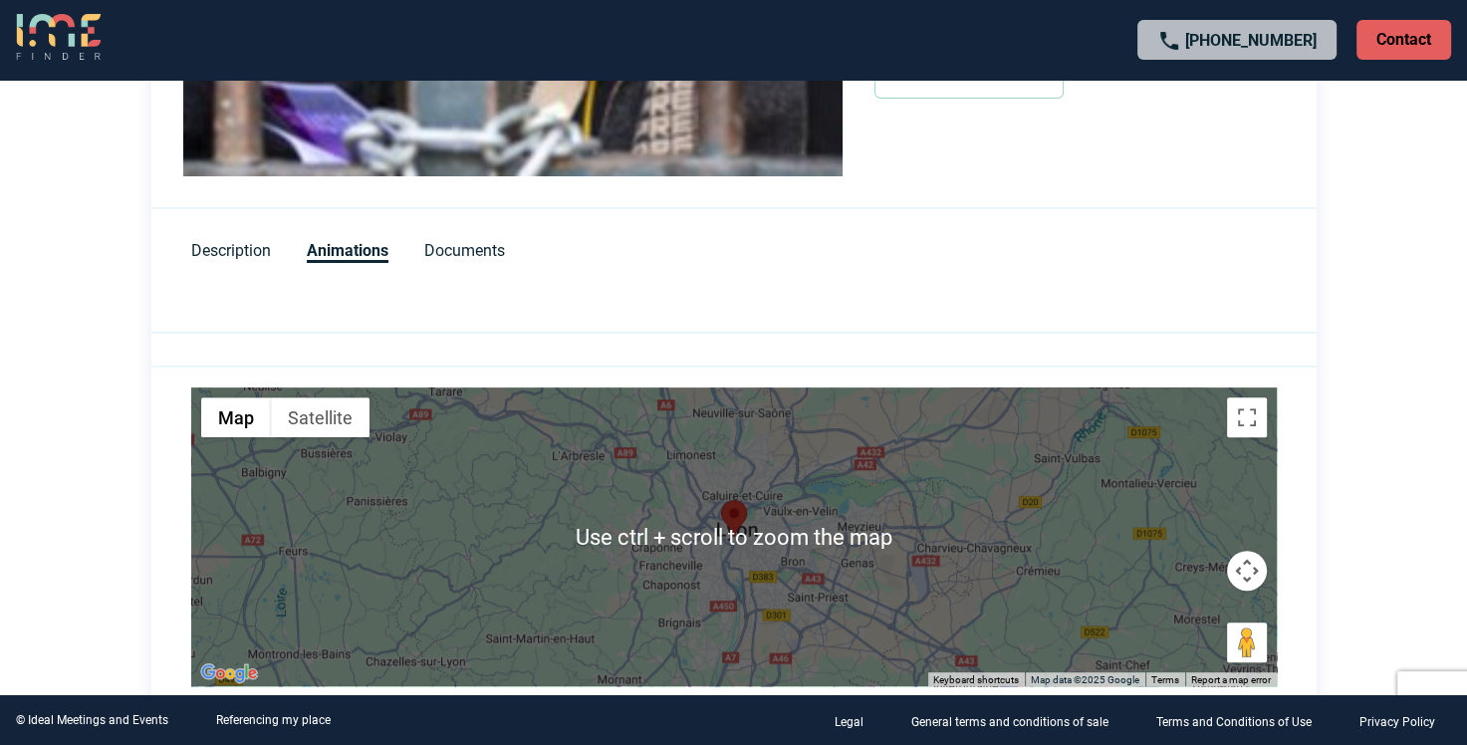
click at [737, 523] on img "Ma Langue au Chat - Animations Team Building Lyon" at bounding box center [734, 518] width 26 height 37
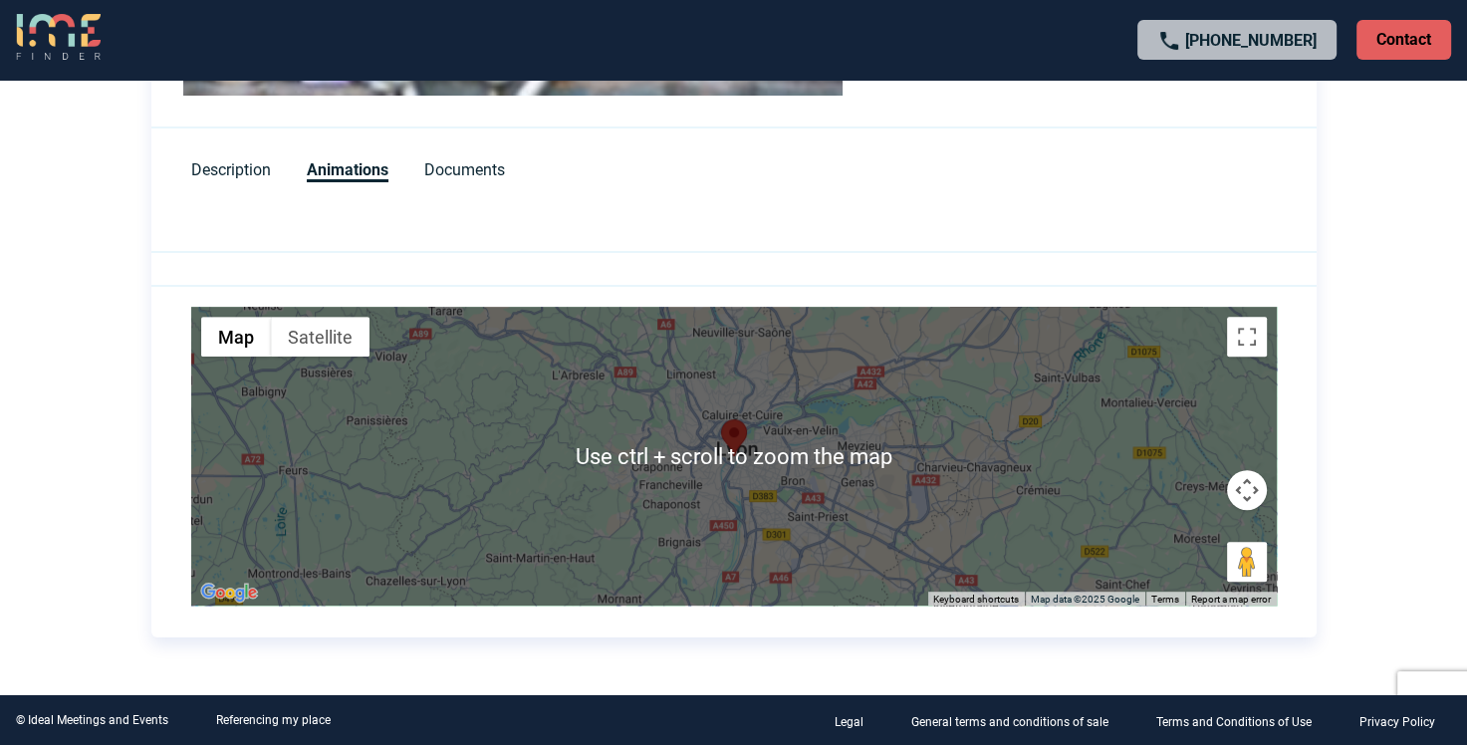
scroll to position [863, 0]
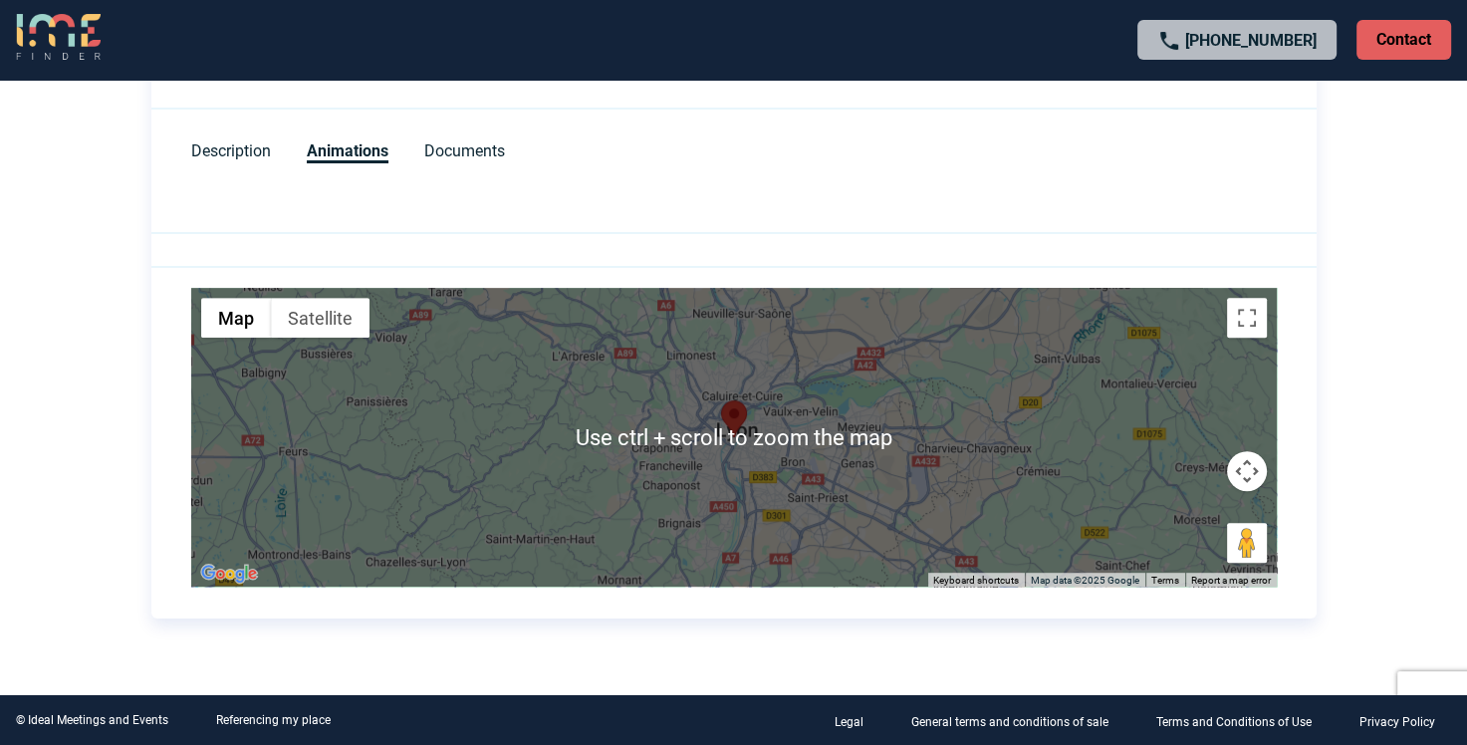
click at [788, 522] on div at bounding box center [734, 437] width 1086 height 299
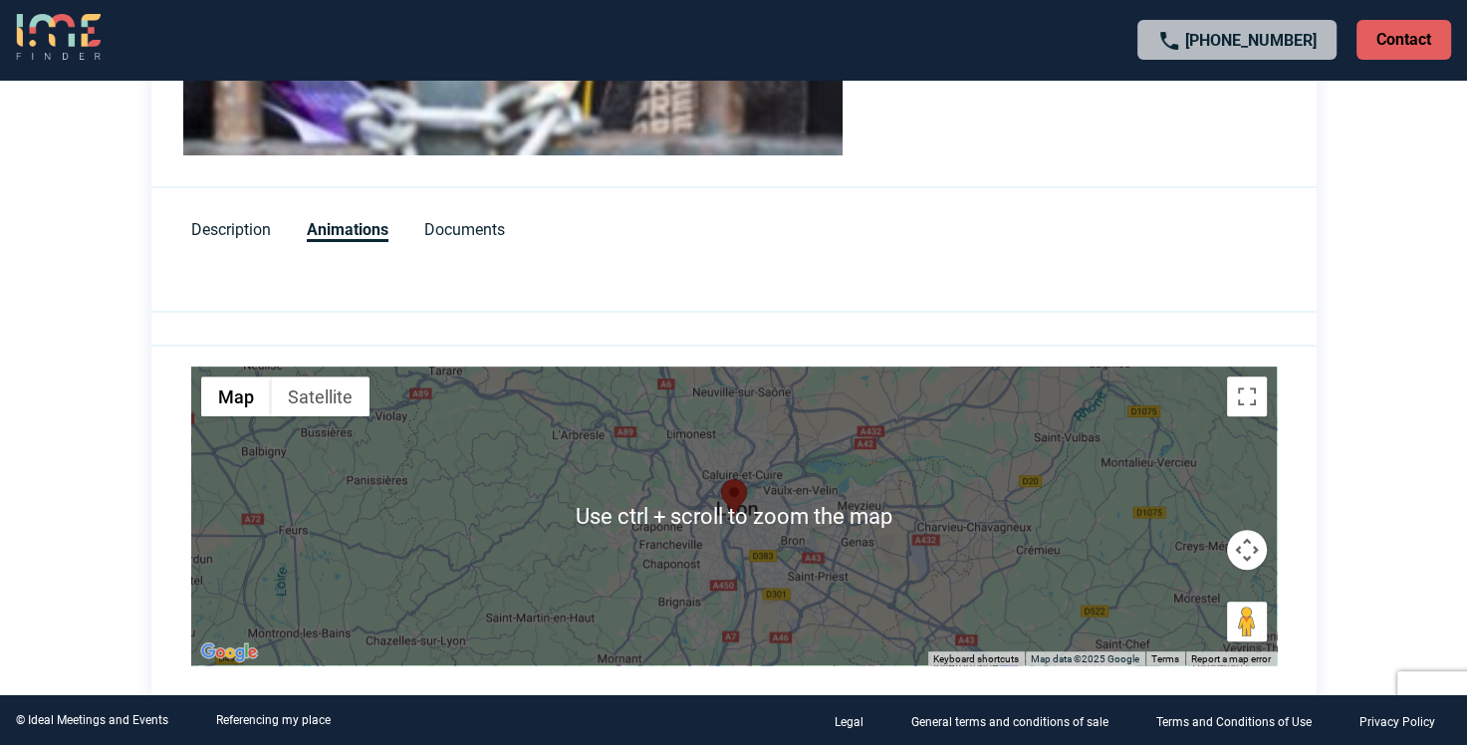
scroll to position [763, 0]
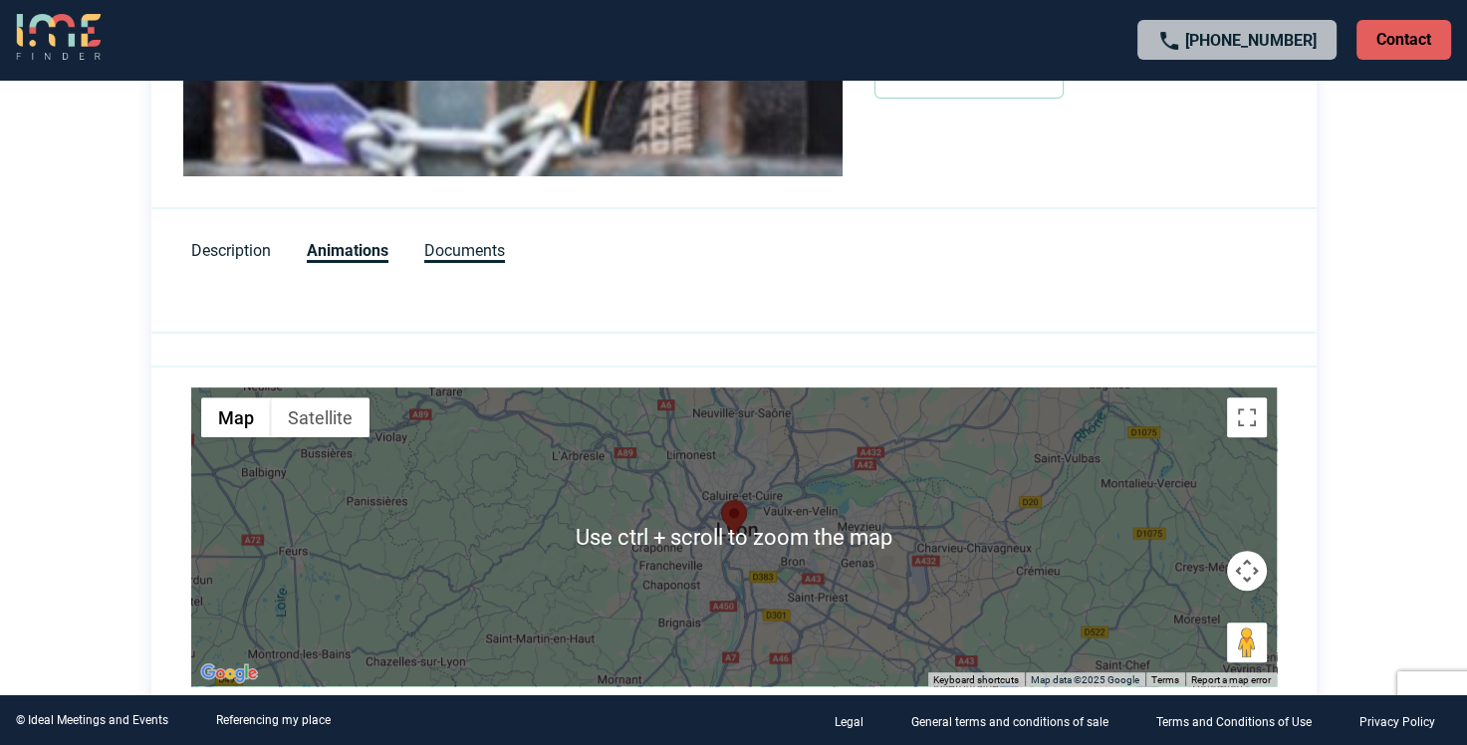
click at [474, 243] on span "Documents" at bounding box center [464, 252] width 81 height 22
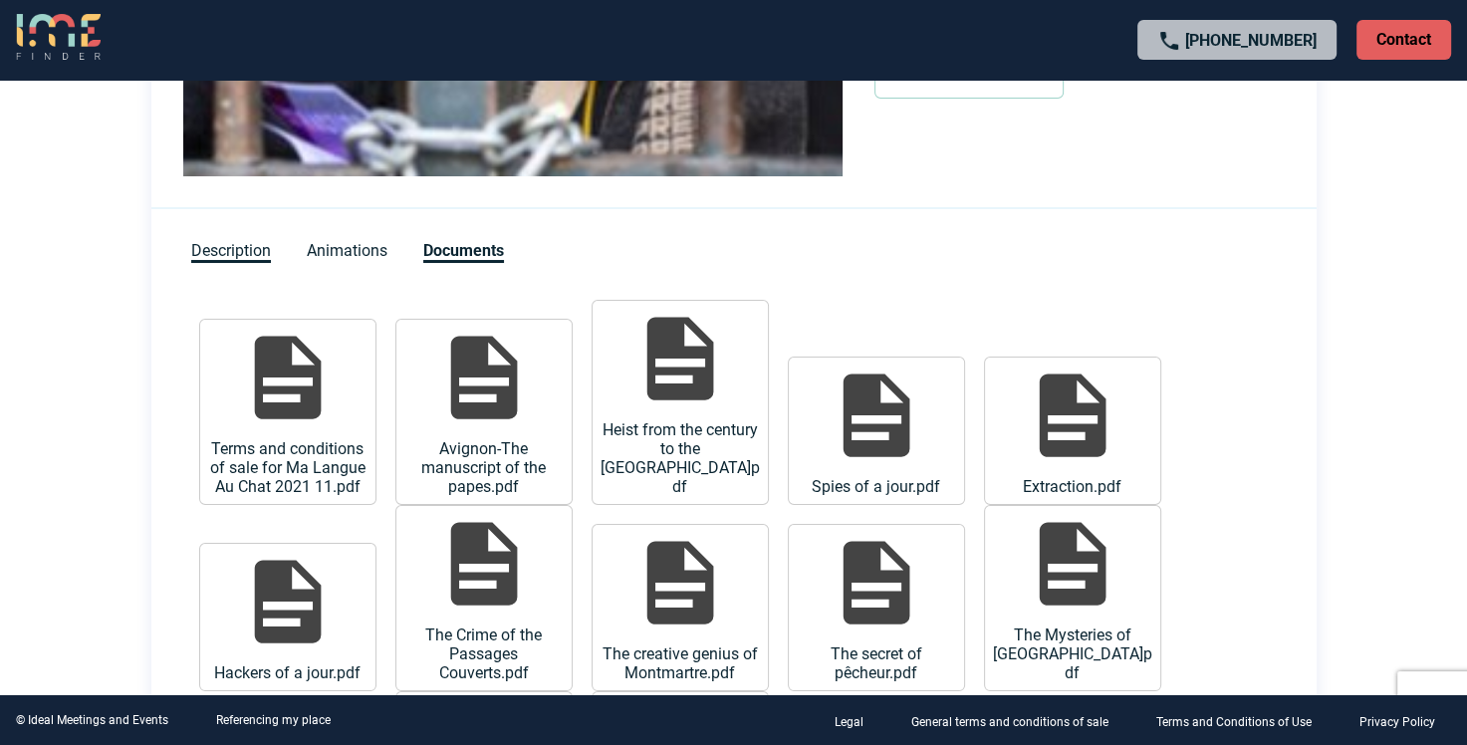
click at [257, 246] on span "Description" at bounding box center [231, 252] width 80 height 22
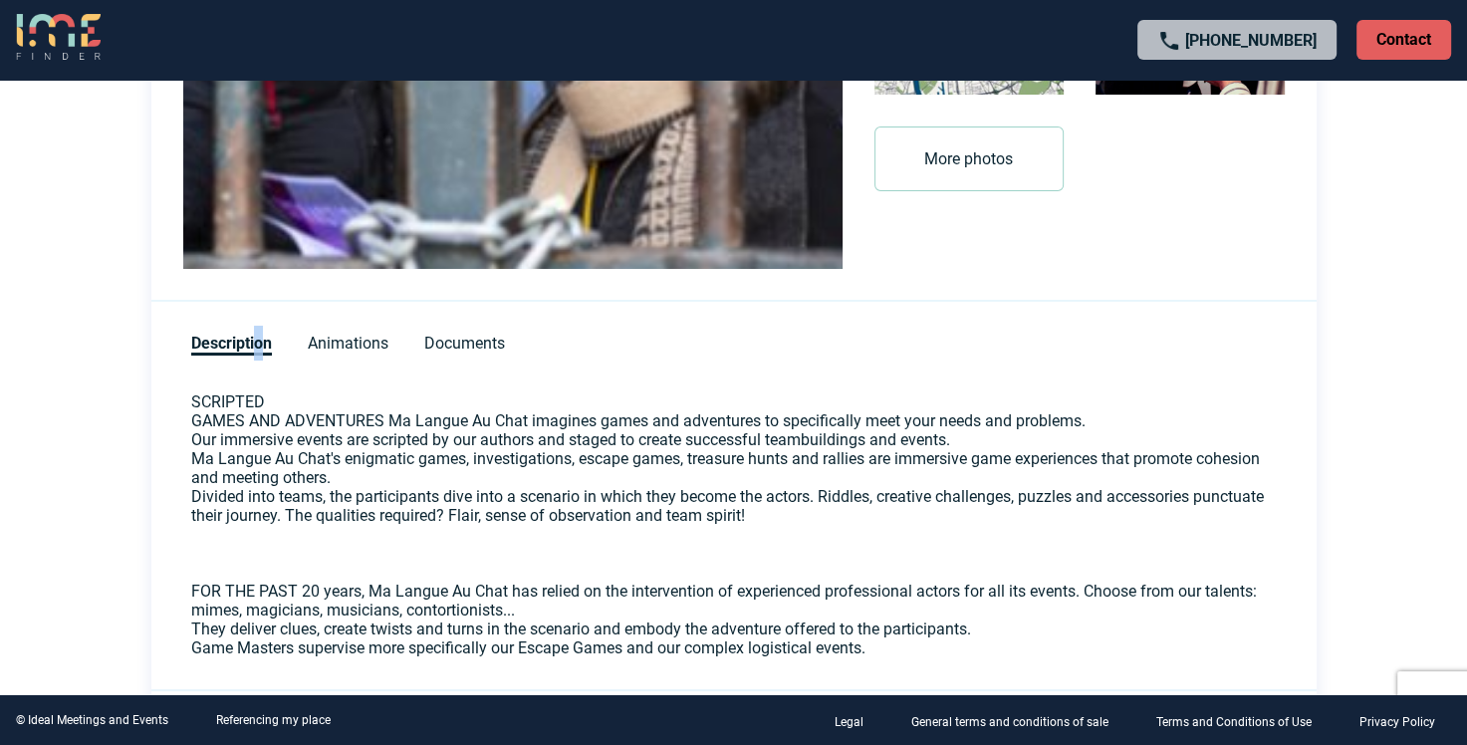
scroll to position [564, 0]
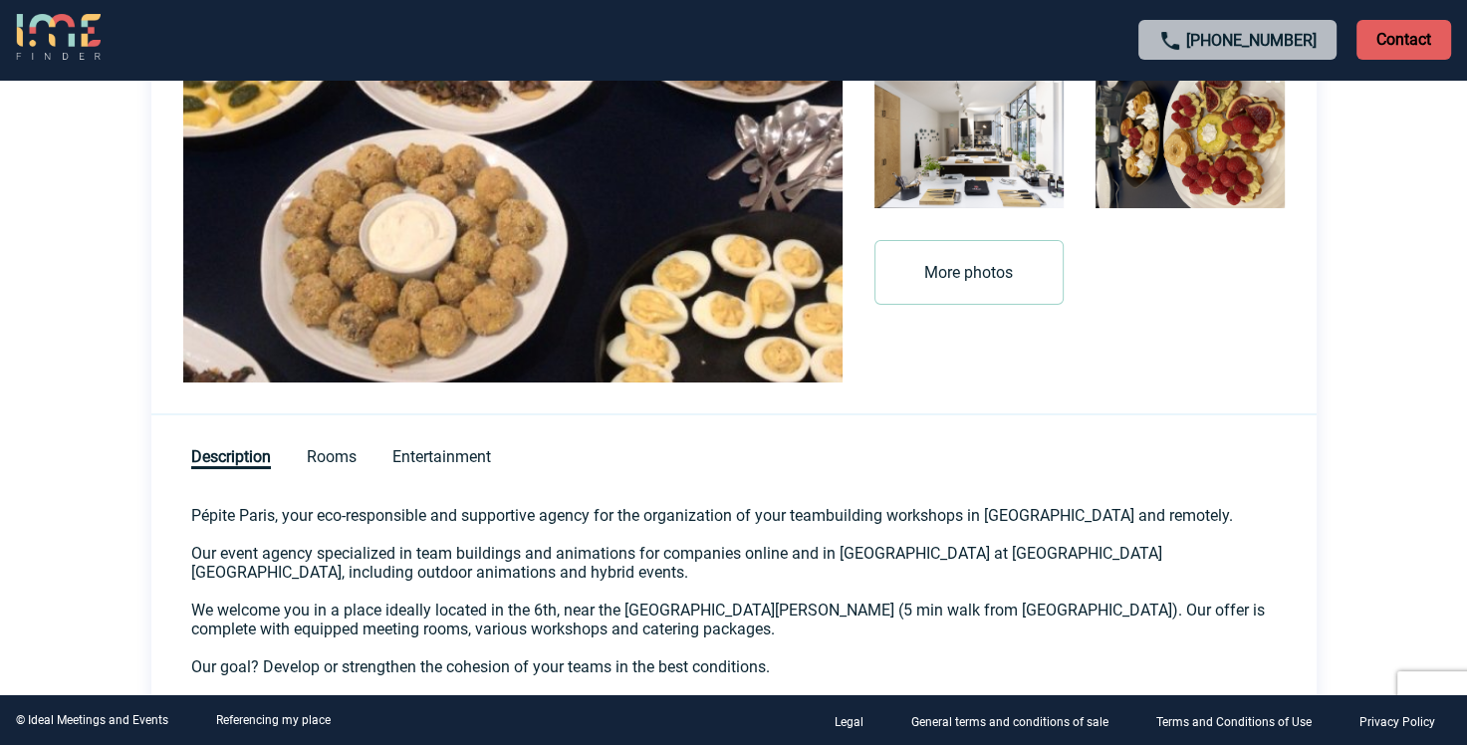
scroll to position [598, 0]
